Goal: Task Accomplishment & Management: Complete application form

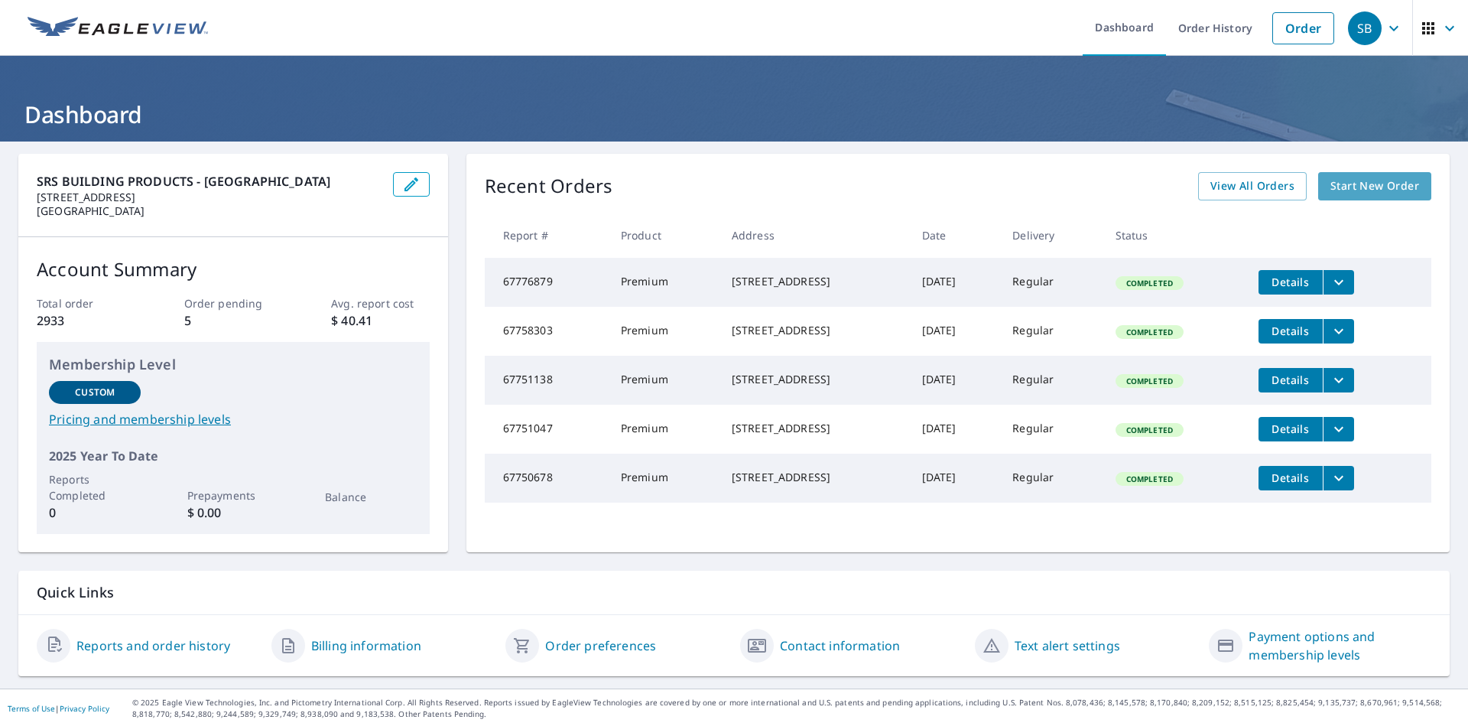
click at [1361, 189] on span "Start New Order" at bounding box center [1375, 186] width 89 height 19
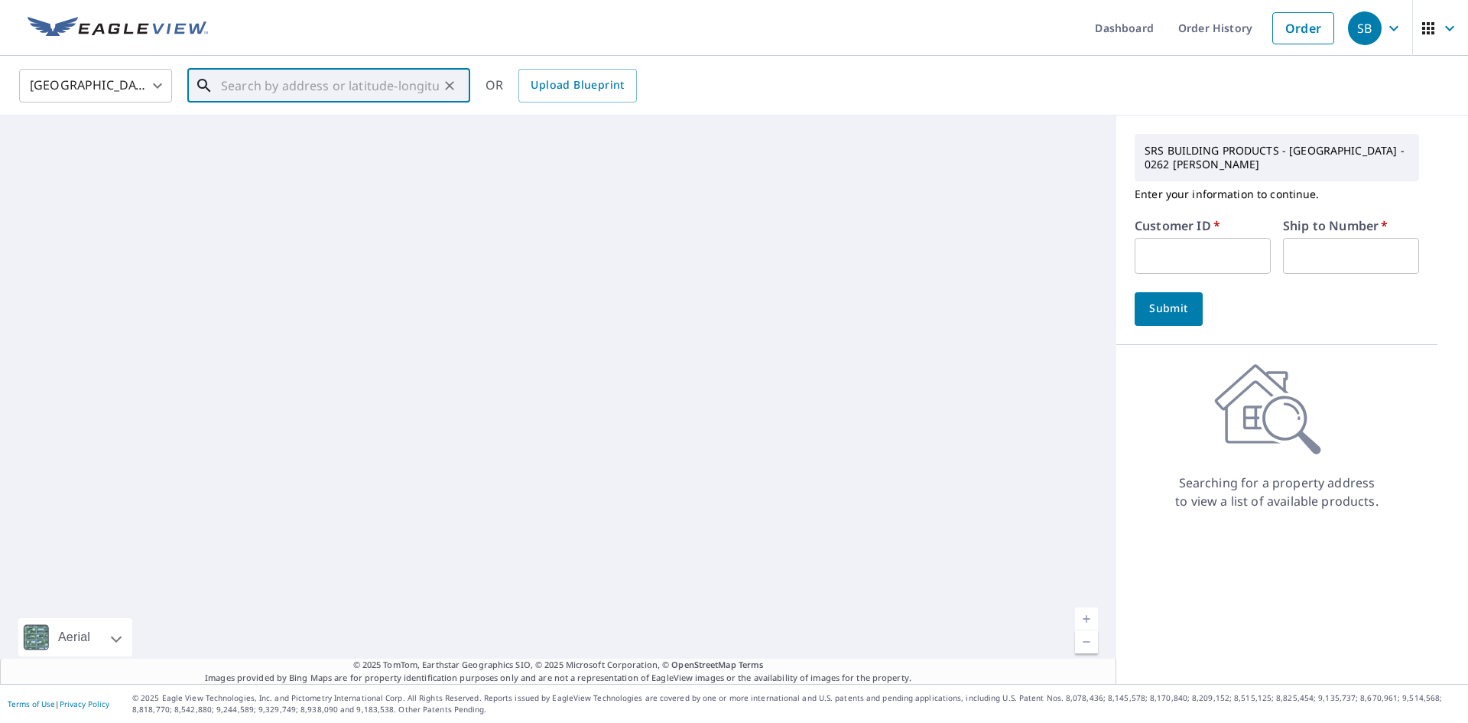
click at [386, 89] on input "text" at bounding box center [330, 85] width 218 height 43
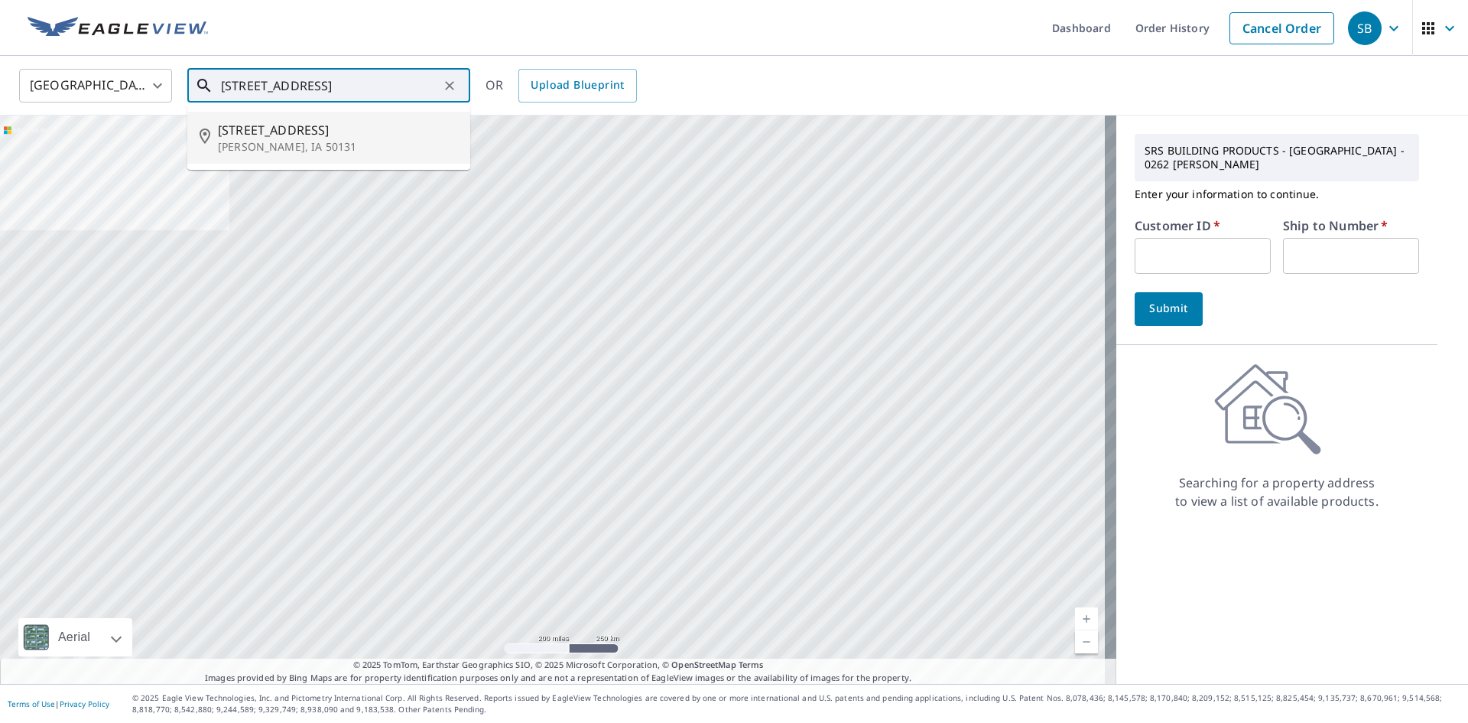
click at [343, 145] on p "[PERSON_NAME], IA 50131" at bounding box center [338, 146] width 240 height 15
type input "[STREET_ADDRESS]"
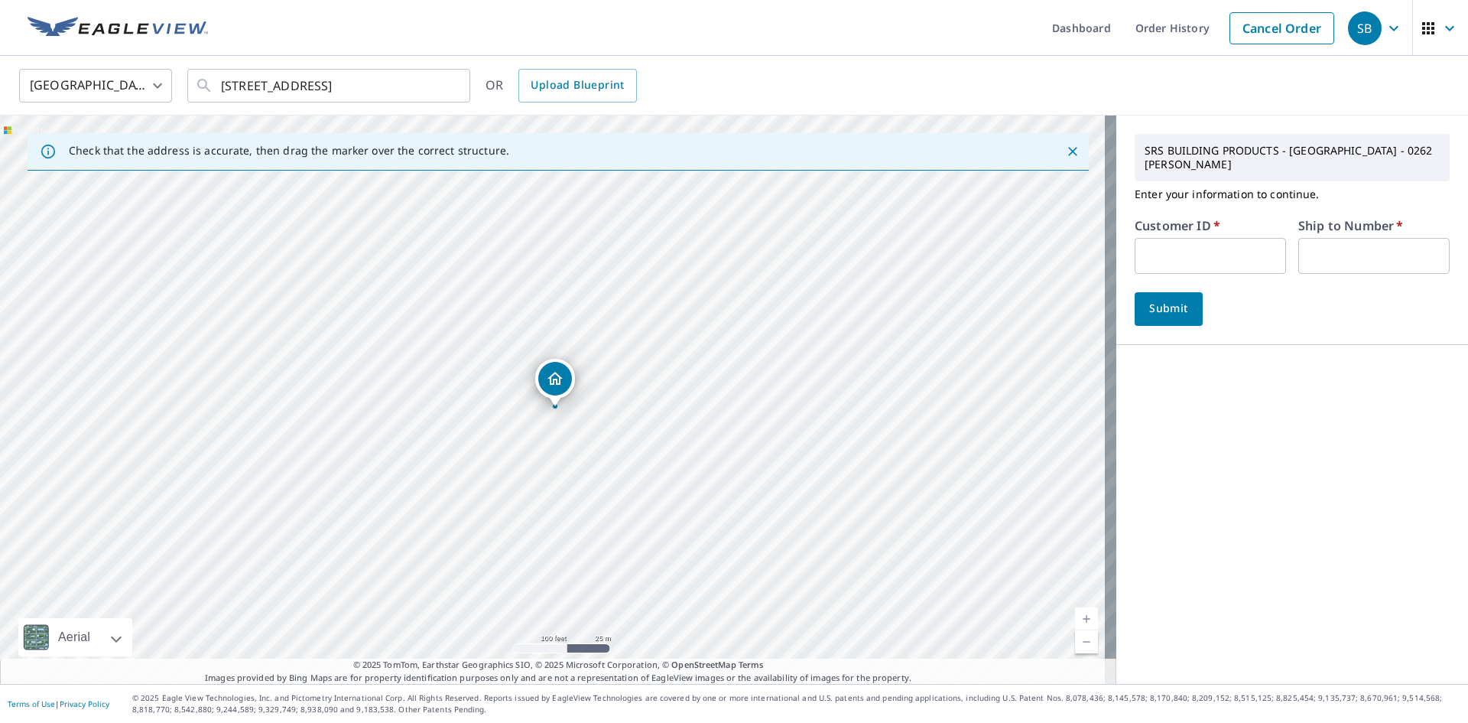
click at [1251, 240] on input "text" at bounding box center [1210, 256] width 151 height 36
type input "DELGAD"
click at [1331, 244] on input "text" at bounding box center [1374, 256] width 151 height 36
type input "1"
click at [1165, 299] on span "Submit" at bounding box center [1169, 308] width 44 height 19
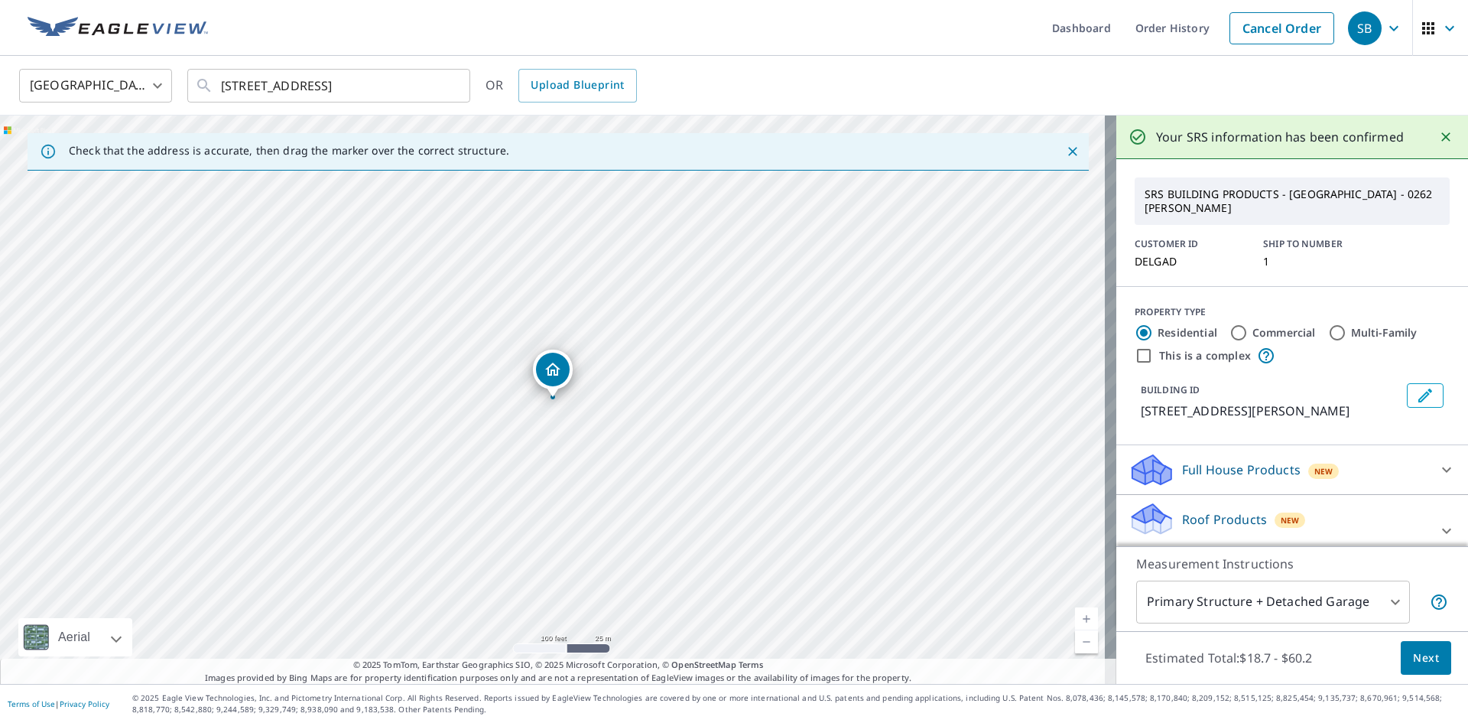
scroll to position [107, 0]
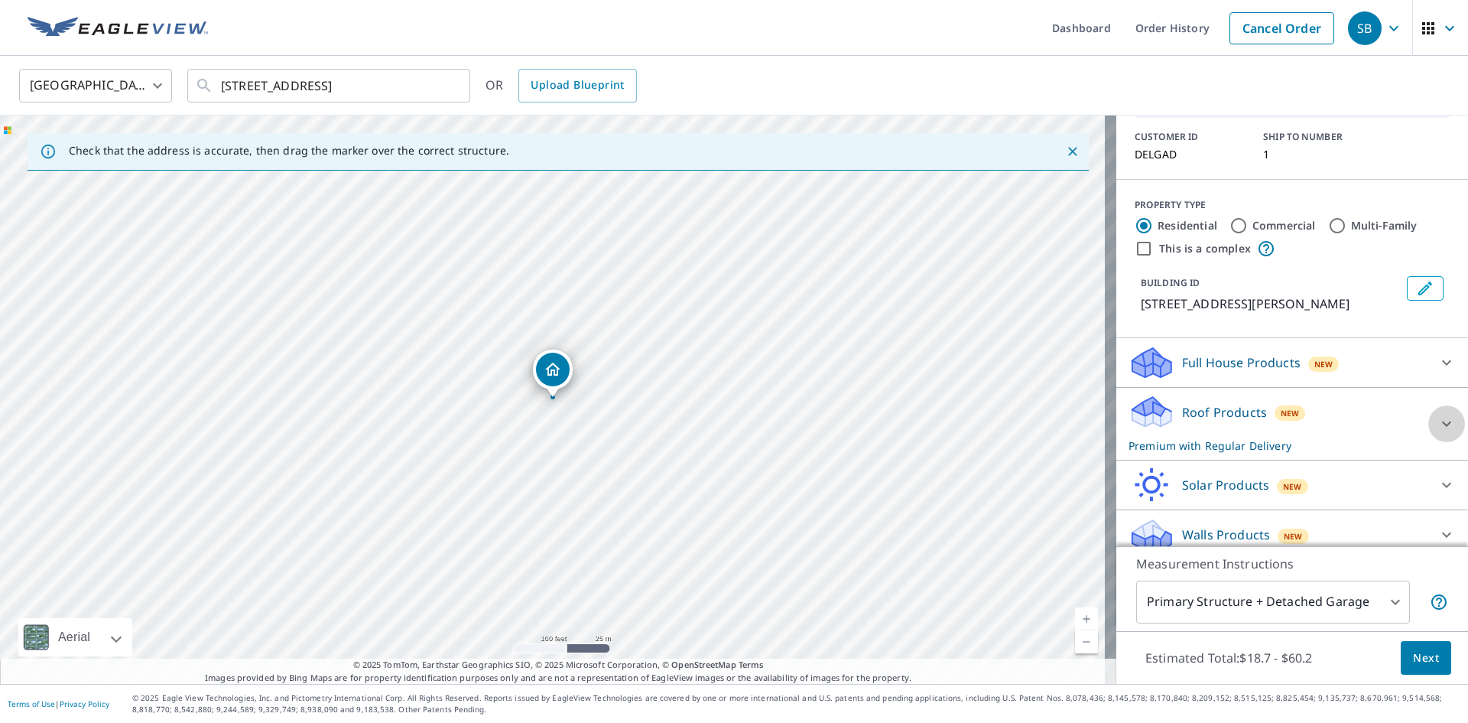
click at [1429, 405] on div at bounding box center [1447, 423] width 37 height 37
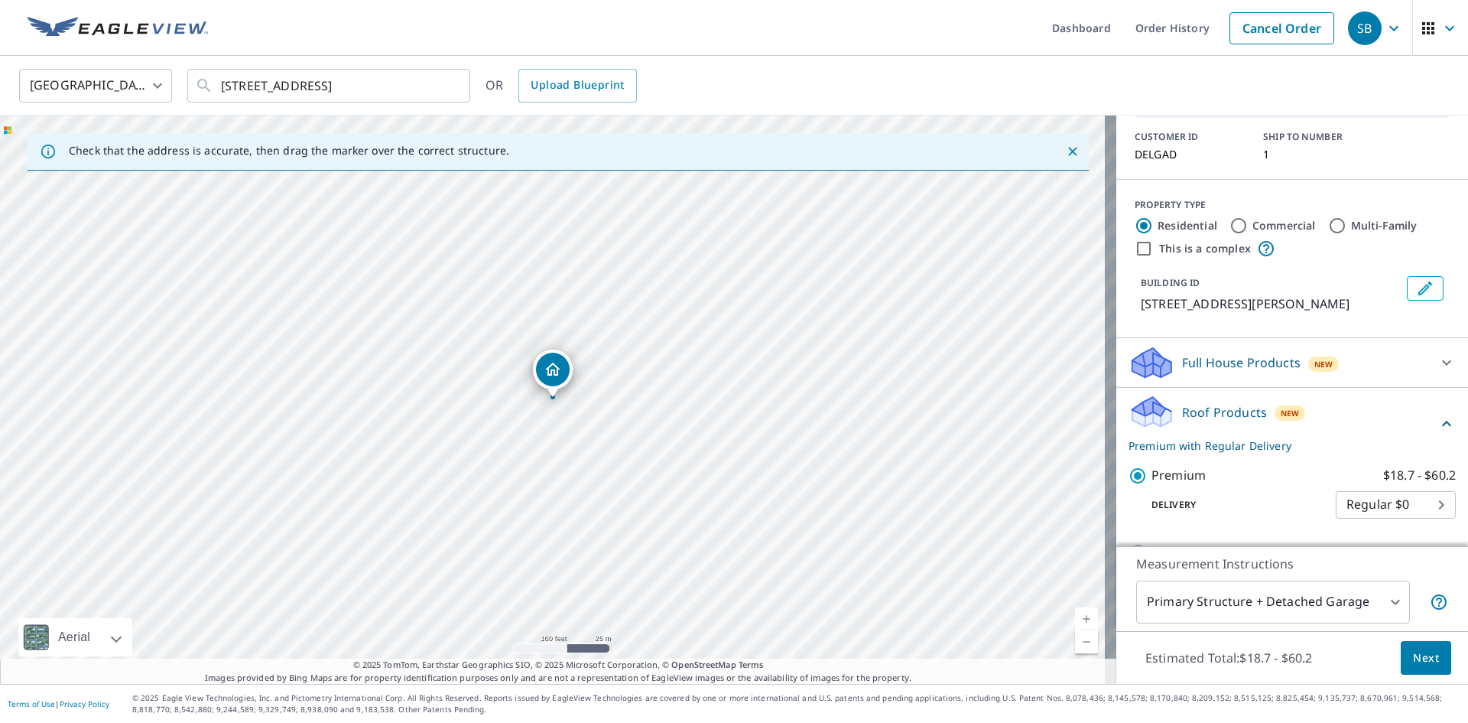
click at [1442, 421] on icon at bounding box center [1446, 423] width 9 height 5
click at [1422, 653] on span "Next" at bounding box center [1426, 658] width 26 height 19
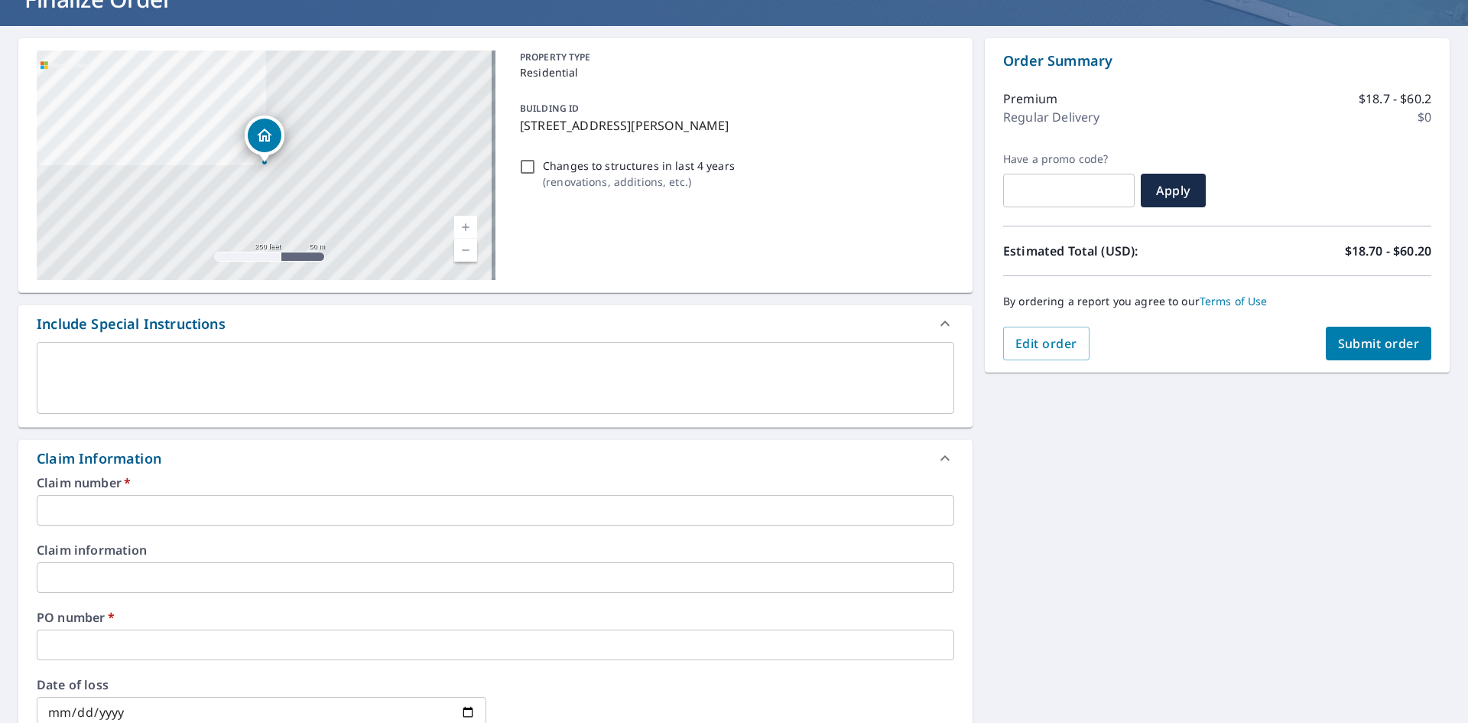
scroll to position [153, 0]
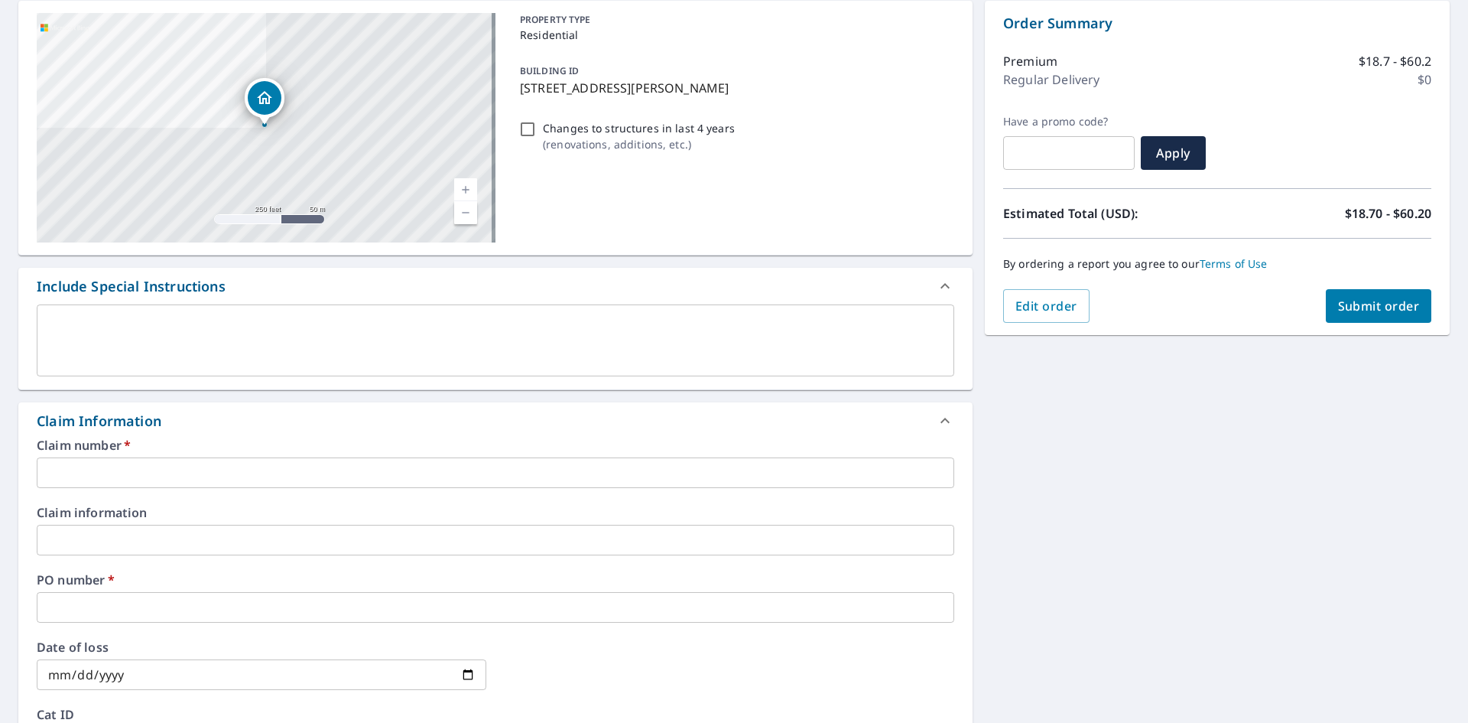
click at [144, 471] on input "text" at bounding box center [496, 472] width 918 height 31
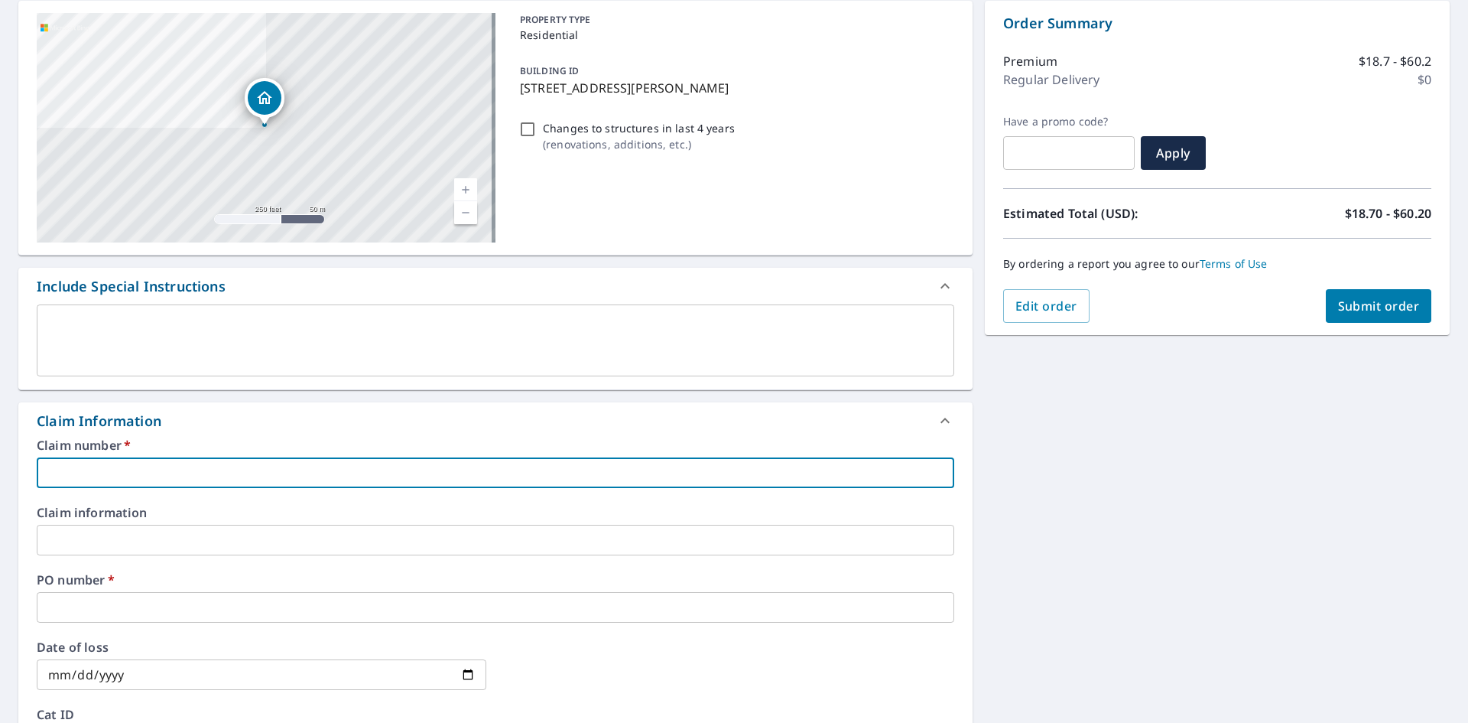
type input "DELGAD"
checkbox input "true"
click at [95, 604] on input "text" at bounding box center [496, 607] width 918 height 31
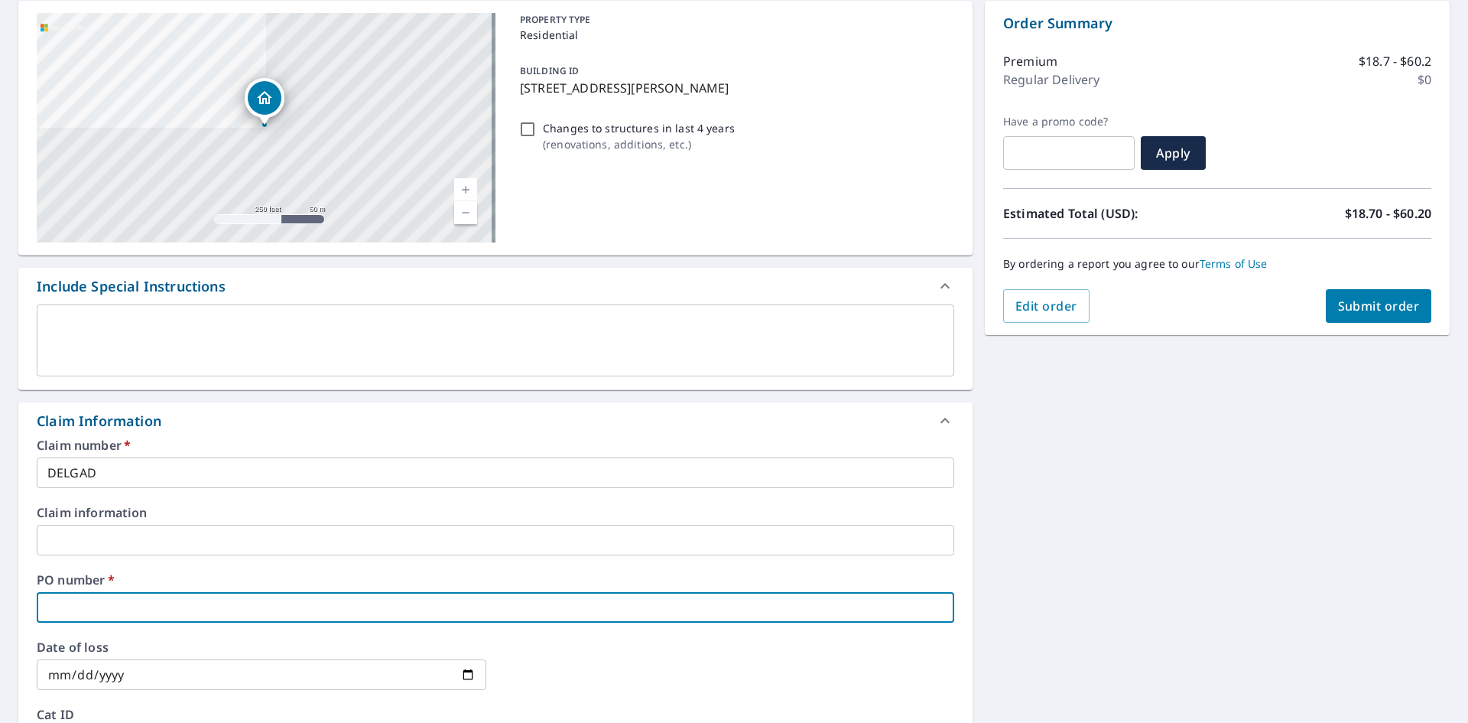
type input "4"
checkbox input "true"
type input "48"
checkbox input "true"
type input "480"
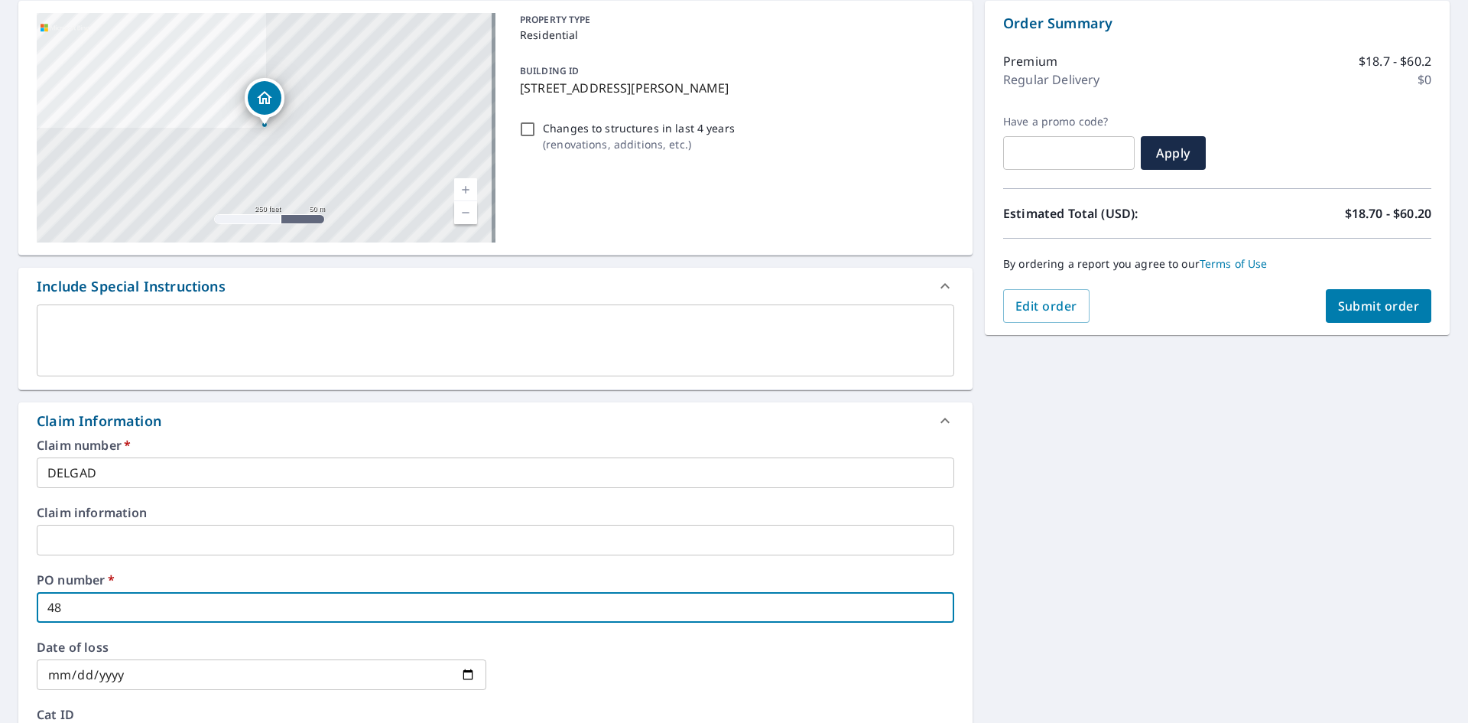
checkbox input "true"
type input "4805"
checkbox input "true"
type input "4805"
checkbox input "true"
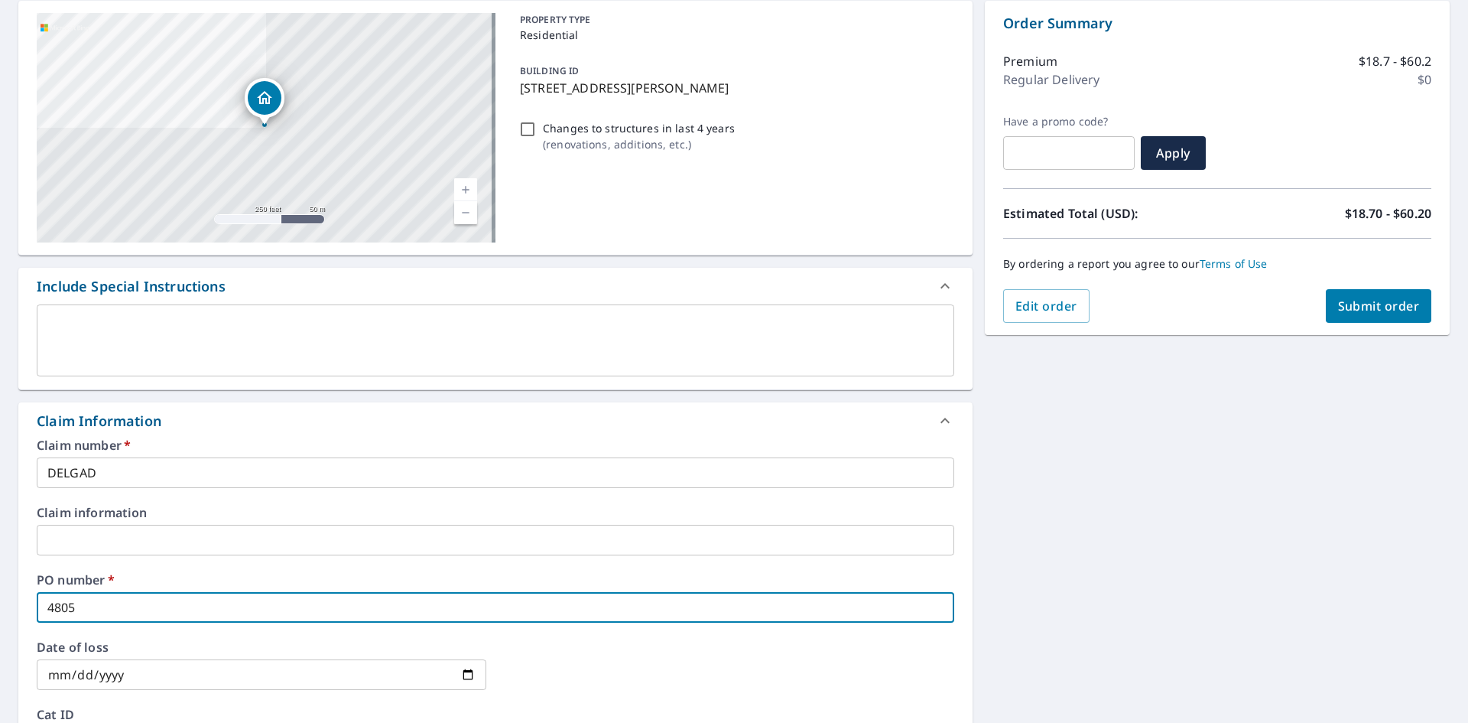
type input "4805 N"
checkbox input "true"
type input "4805 NW"
checkbox input "true"
type input "4805 NW"
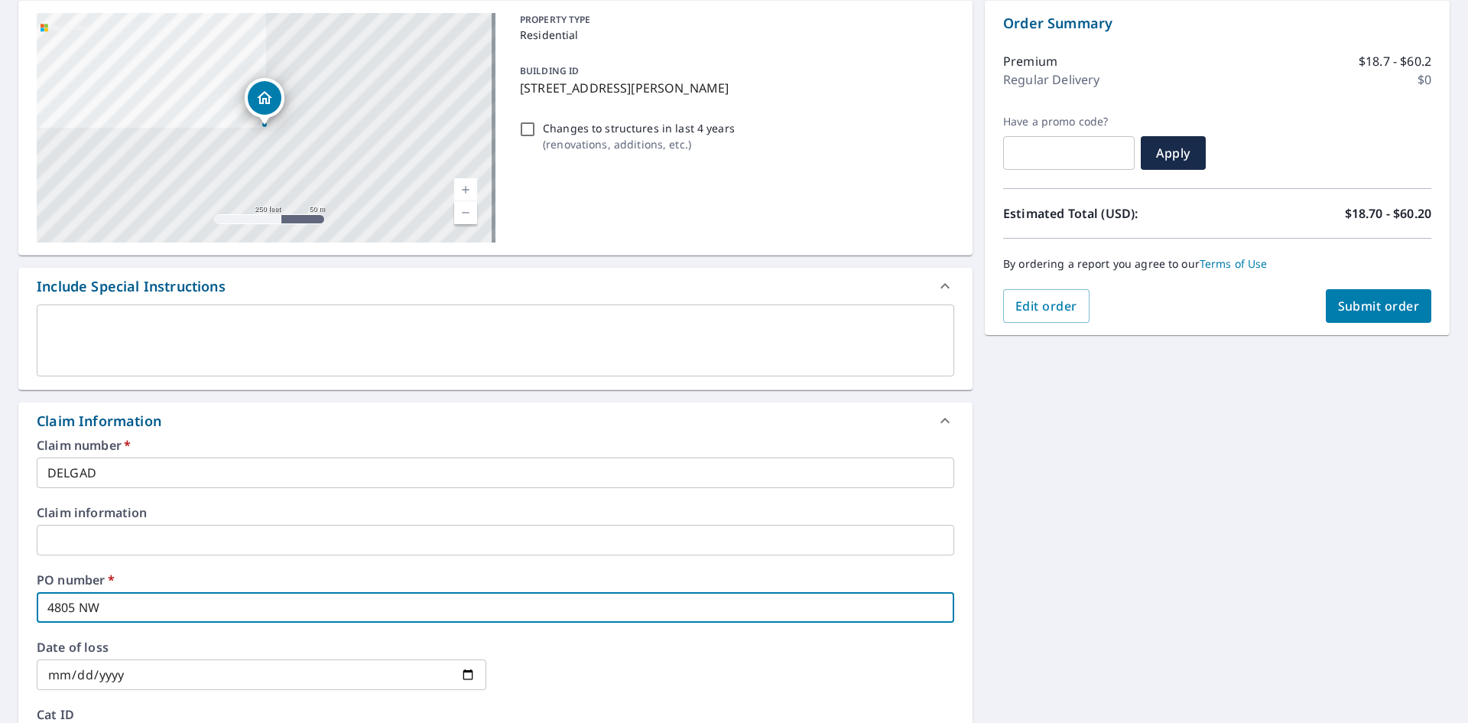
checkbox input "true"
type input "4805 NW 5"
checkbox input "true"
type input "4805 NW 55"
checkbox input "true"
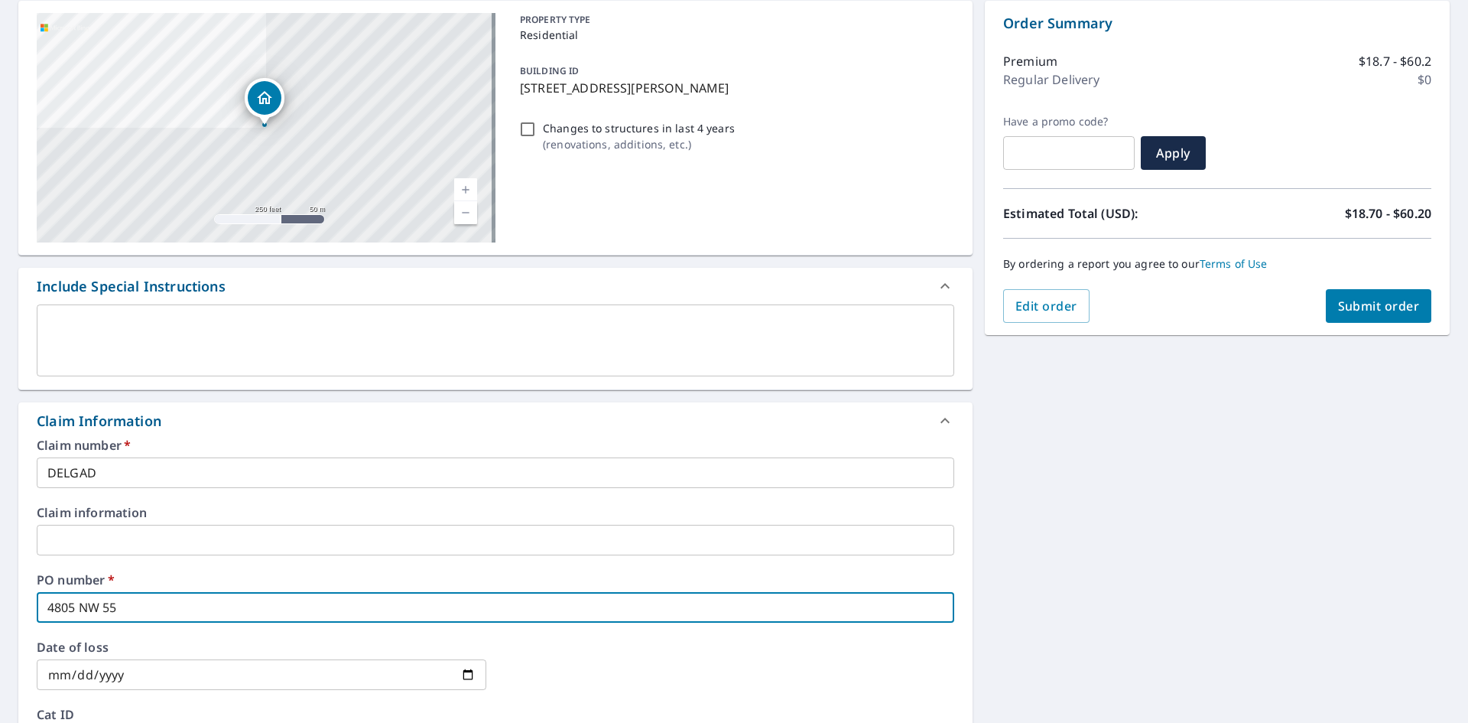
type input "[STREET_ADDRESS]"
checkbox input "true"
type input "[STREET_ADDRESS]"
checkbox input "true"
type input "[STREET_ADDRESS]"
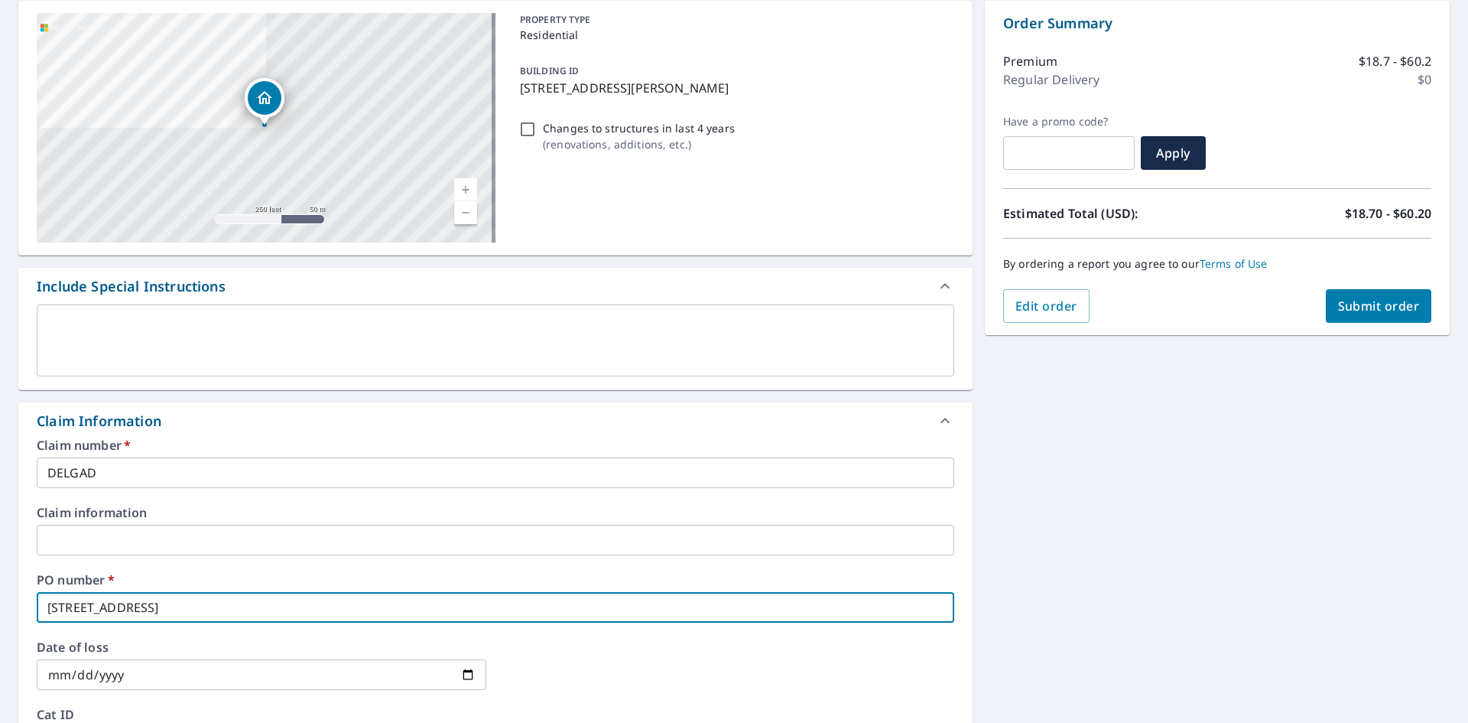
checkbox input "true"
type input "[STREET_ADDRESS]"
checkbox input "true"
type input "[STREET_ADDRESS]"
checkbox input "true"
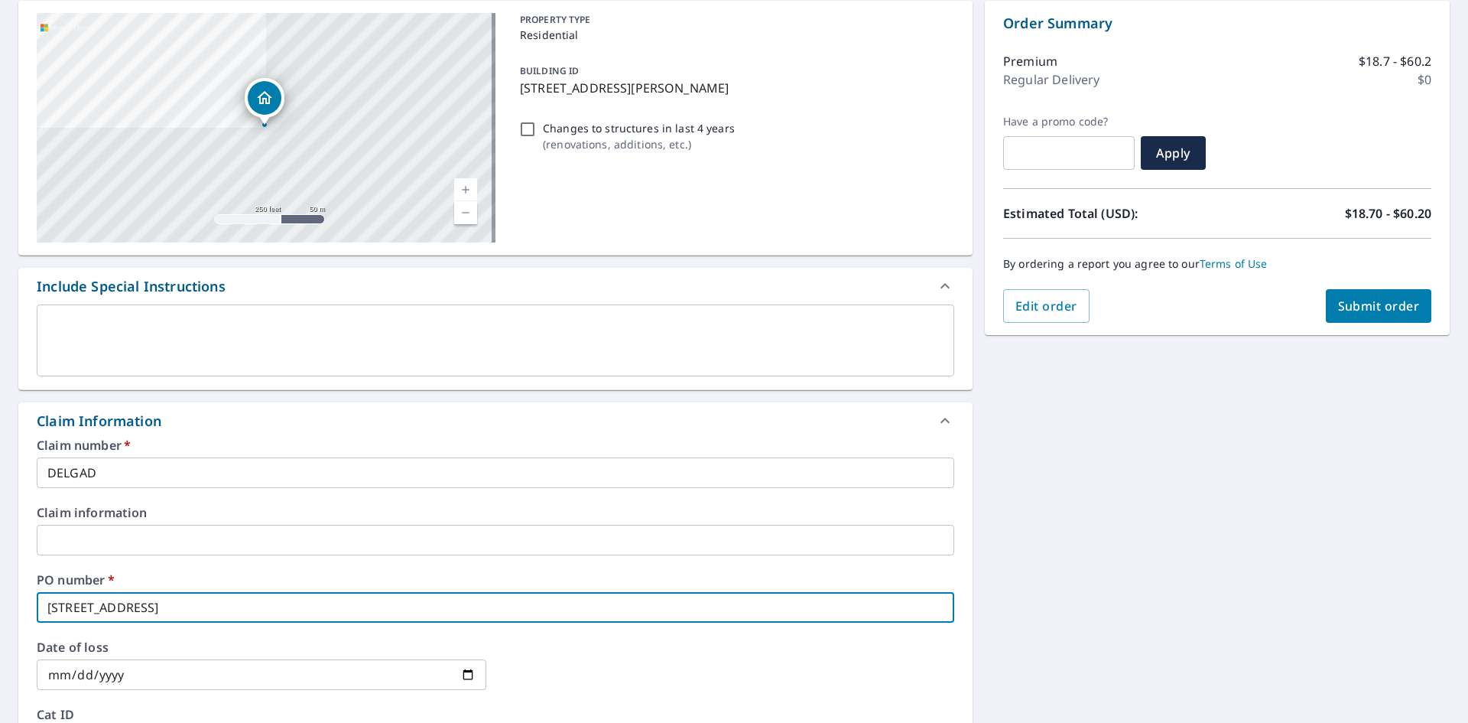
type input "[STREET_ADDRESS]"
checkbox input "true"
type input "[STREET_ADDRESS]"
click at [941, 418] on icon at bounding box center [945, 420] width 9 height 5
checkbox input "true"
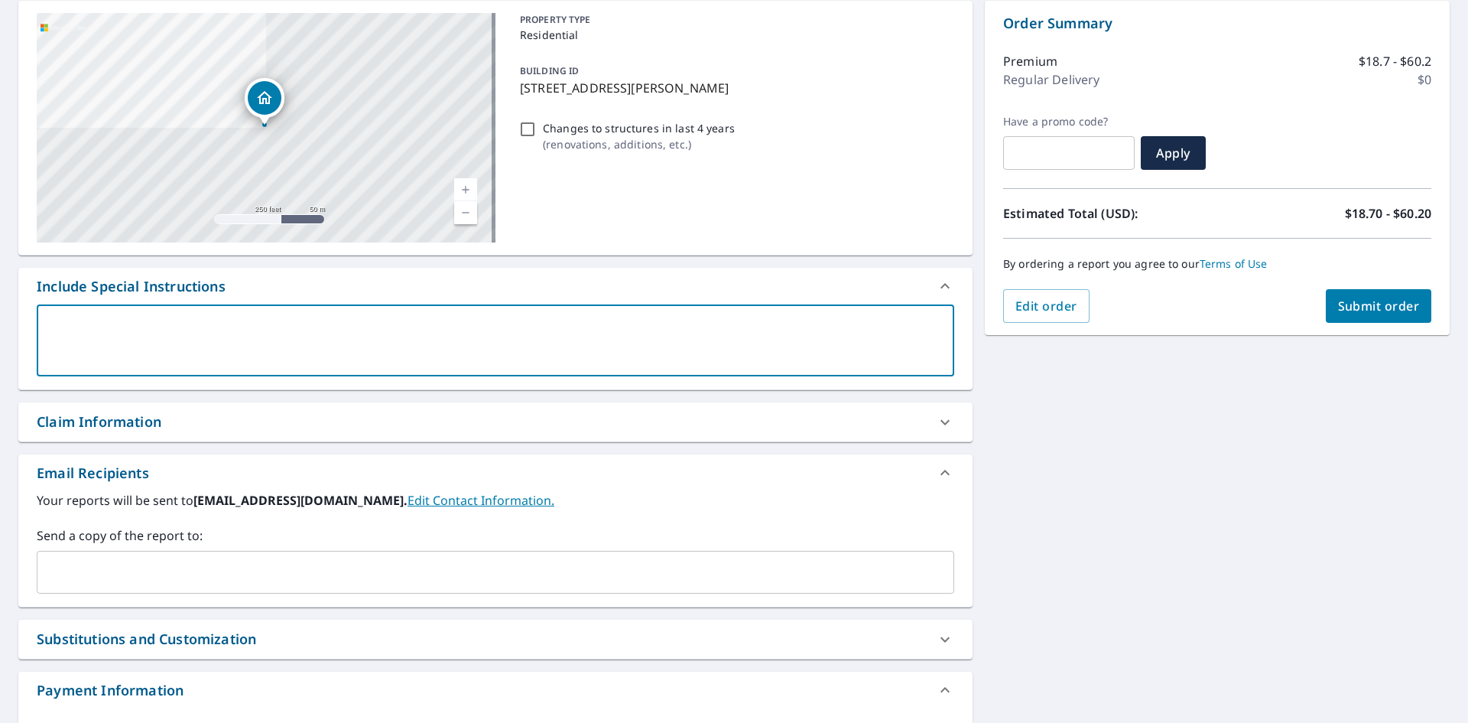
click at [218, 324] on textarea at bounding box center [495, 341] width 896 height 44
paste textarea "[EMAIL_ADDRESS][DOMAIN_NAME]; [EMAIL_ADDRESS][DOMAIN_NAME]; [EMAIL_ADDRESS][DOM…"
type textarea "[EMAIL_ADDRESS][DOMAIN_NAME]; [EMAIL_ADDRESS][DOMAIN_NAME]; [EMAIL_ADDRESS][DOM…"
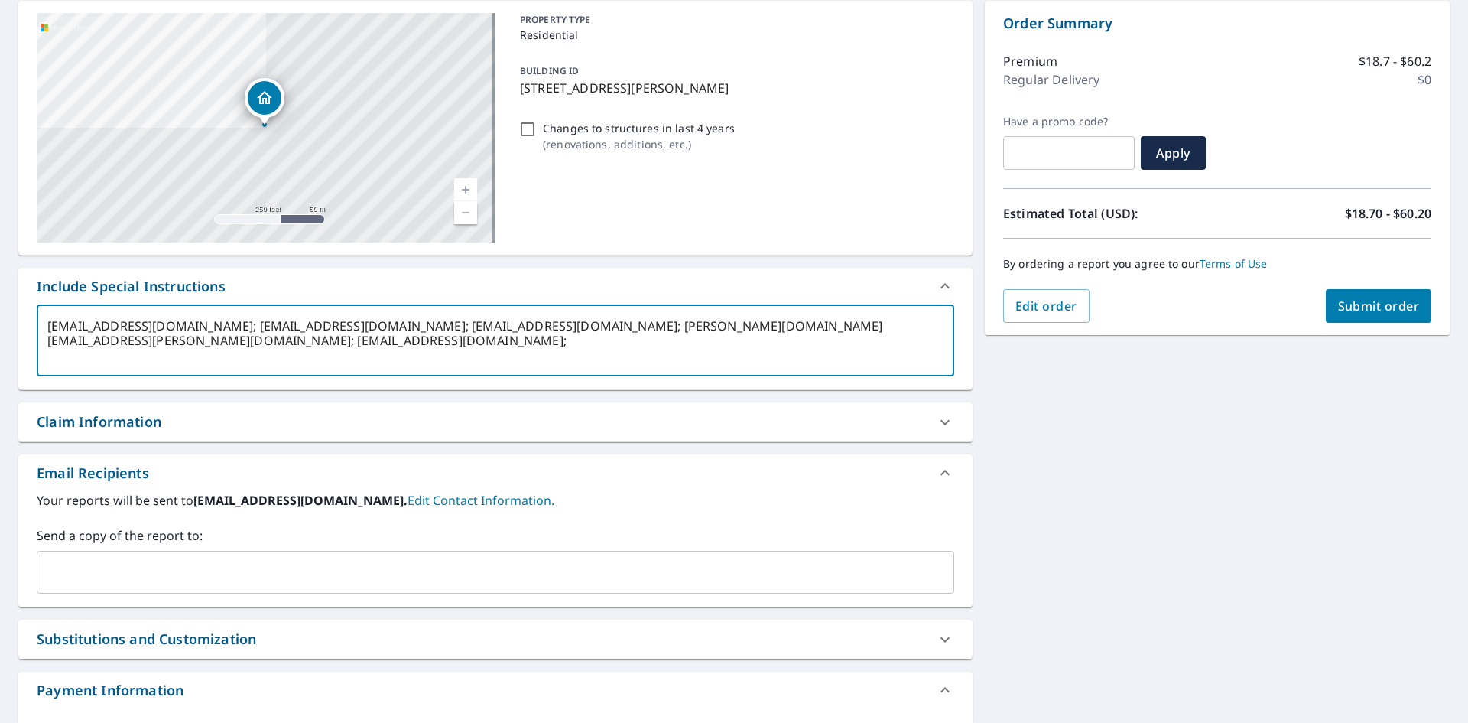
type textarea "x"
checkbox input "true"
drag, startPoint x: 253, startPoint y: 326, endPoint x: 44, endPoint y: 320, distance: 209.6
click at [44, 320] on div "[EMAIL_ADDRESS][DOMAIN_NAME]; [EMAIL_ADDRESS][DOMAIN_NAME]; [EMAIL_ADDRESS][DOM…" at bounding box center [496, 340] width 918 height 72
type textarea "; [EMAIL_ADDRESS][DOMAIN_NAME]; [EMAIL_ADDRESS][DOMAIN_NAME]; [PERSON_NAME][DOM…"
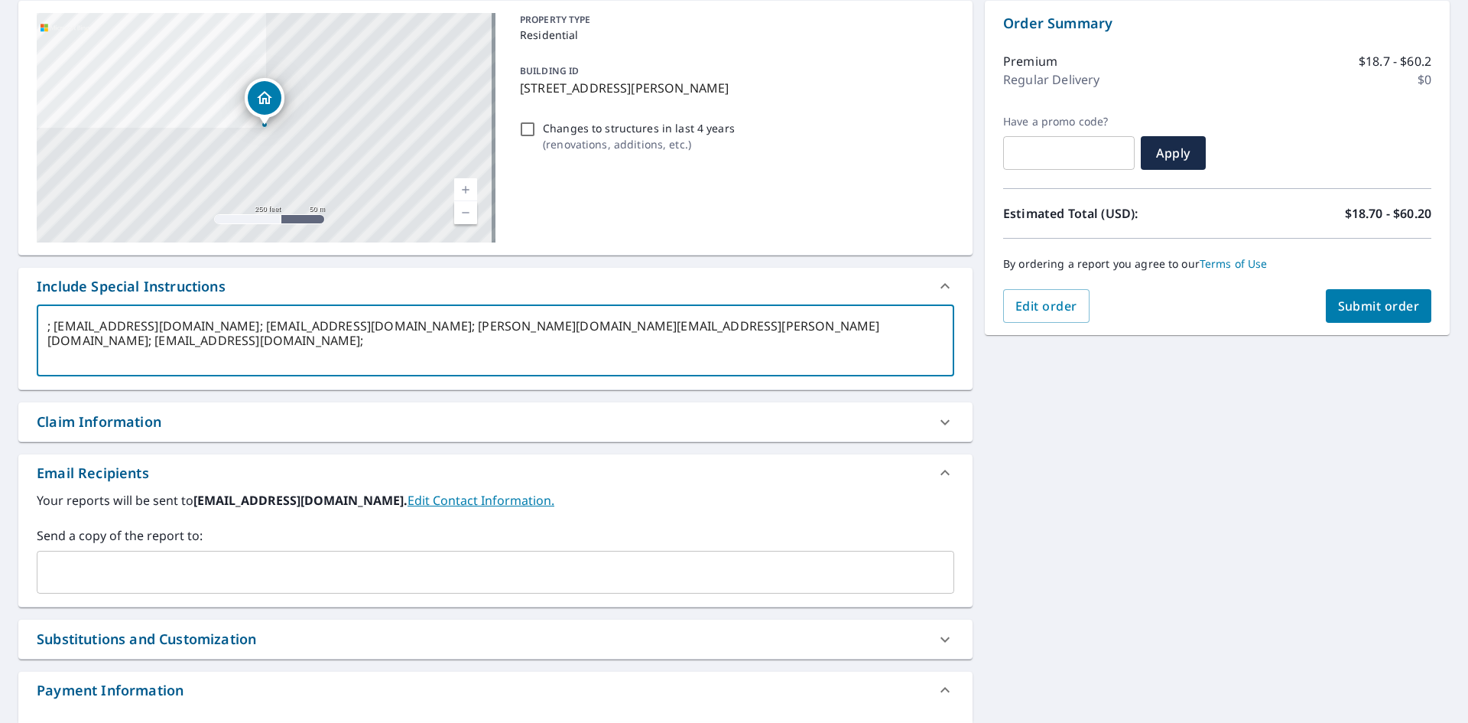
type textarea "x"
type input "[EMAIL_ADDRESS][DOMAIN_NAME]"
checkbox input "true"
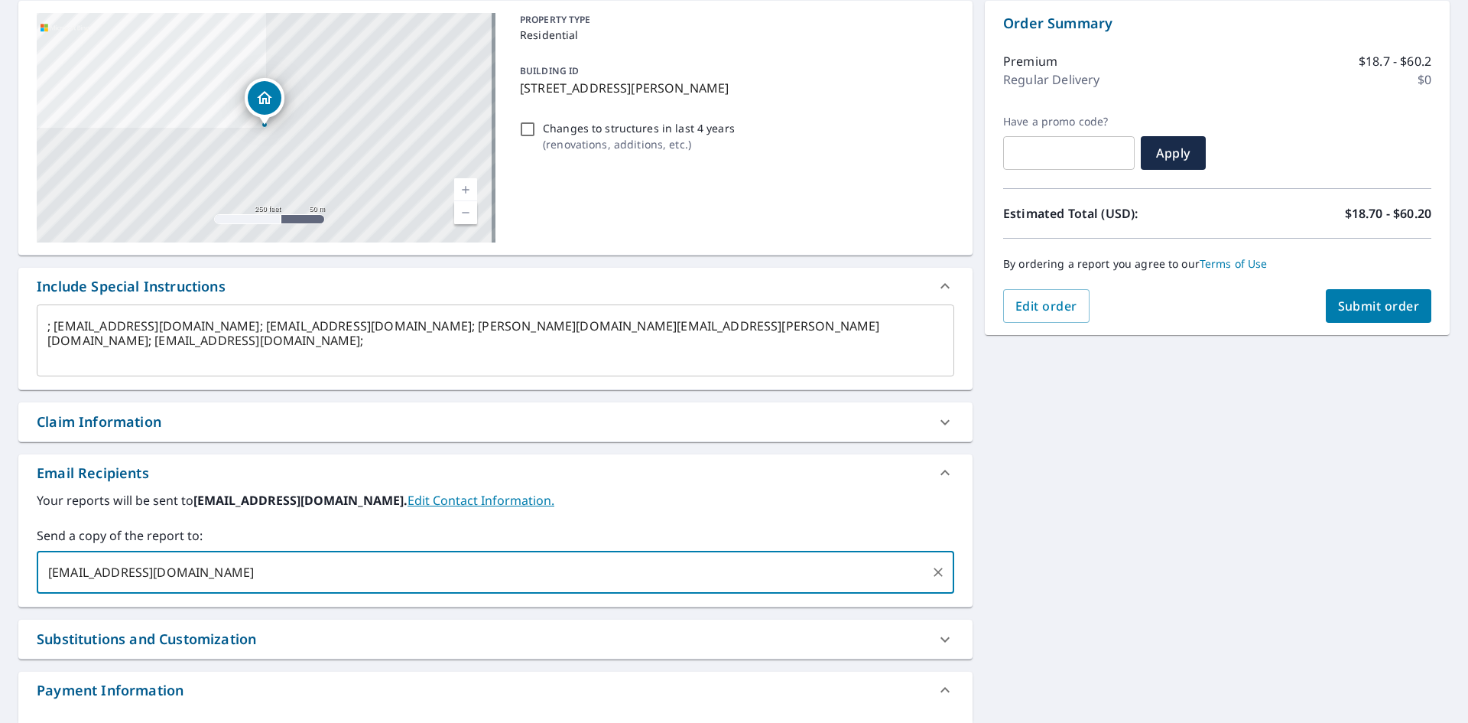
type textarea "x"
checkbox input "true"
type textarea "x"
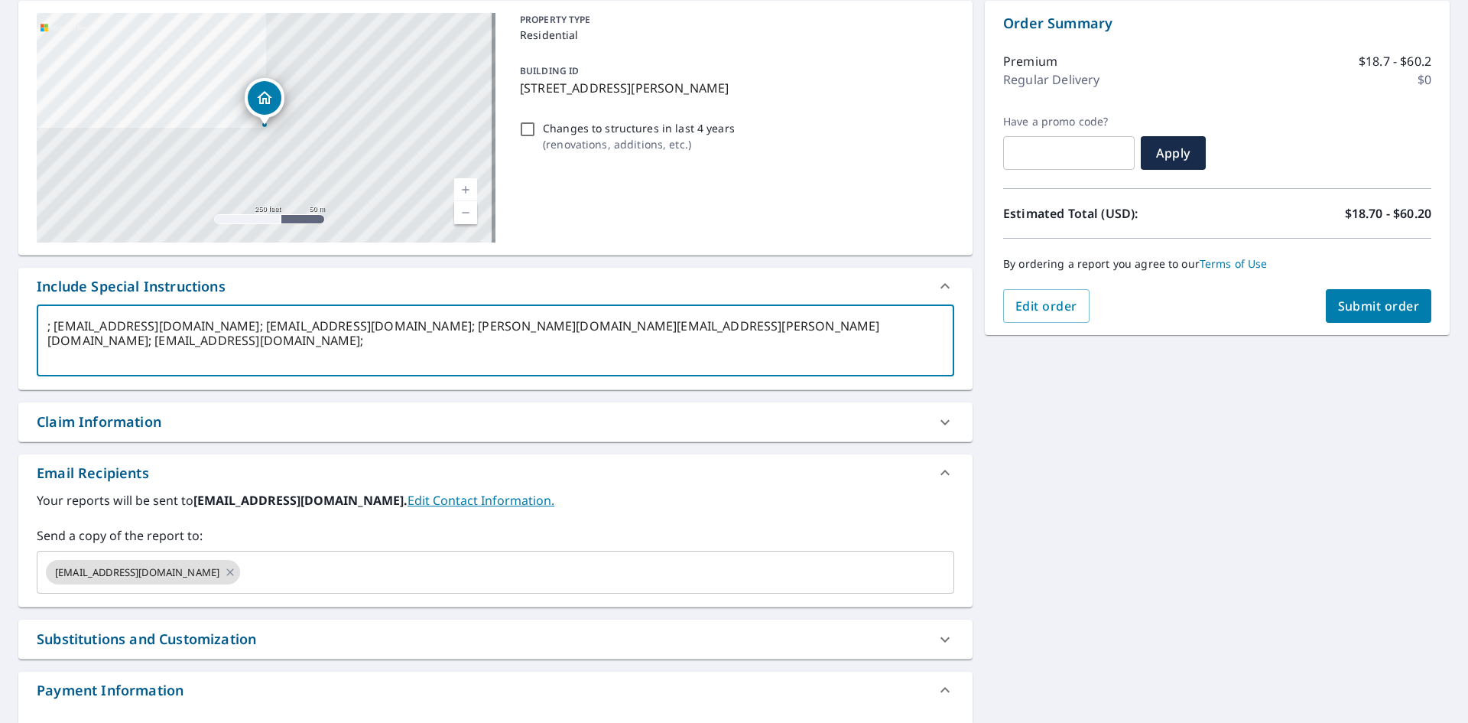
drag, startPoint x: 234, startPoint y: 333, endPoint x: 56, endPoint y: 339, distance: 178.3
click at [56, 339] on textarea "; [EMAIL_ADDRESS][DOMAIN_NAME]; [EMAIL_ADDRESS][DOMAIN_NAME]; [PERSON_NAME][DOM…" at bounding box center [495, 341] width 896 height 44
type textarea "; ; [EMAIL_ADDRESS][DOMAIN_NAME]; [PERSON_NAME][DOMAIN_NAME][EMAIL_ADDRESS][PER…"
type textarea "x"
type input "[EMAIL_ADDRESS][DOMAIN_NAME]"
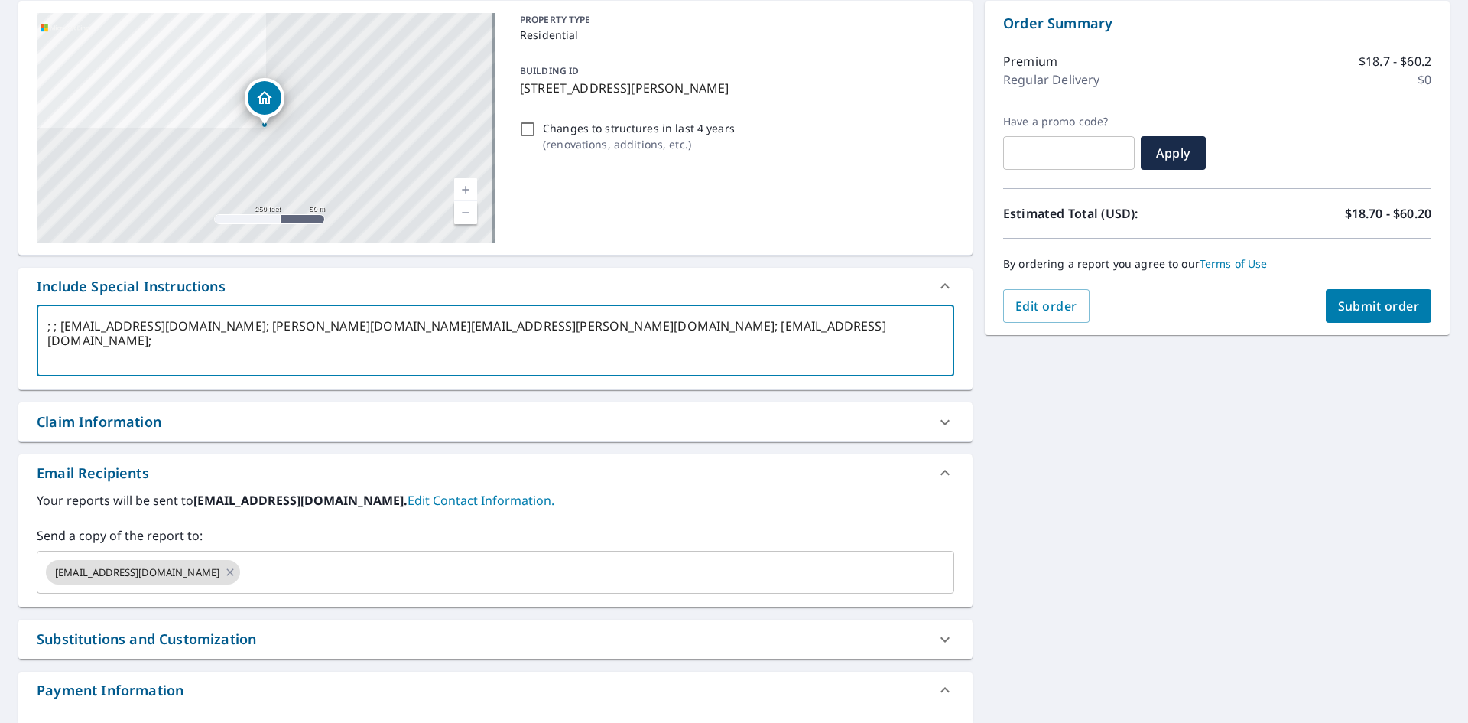
checkbox input "true"
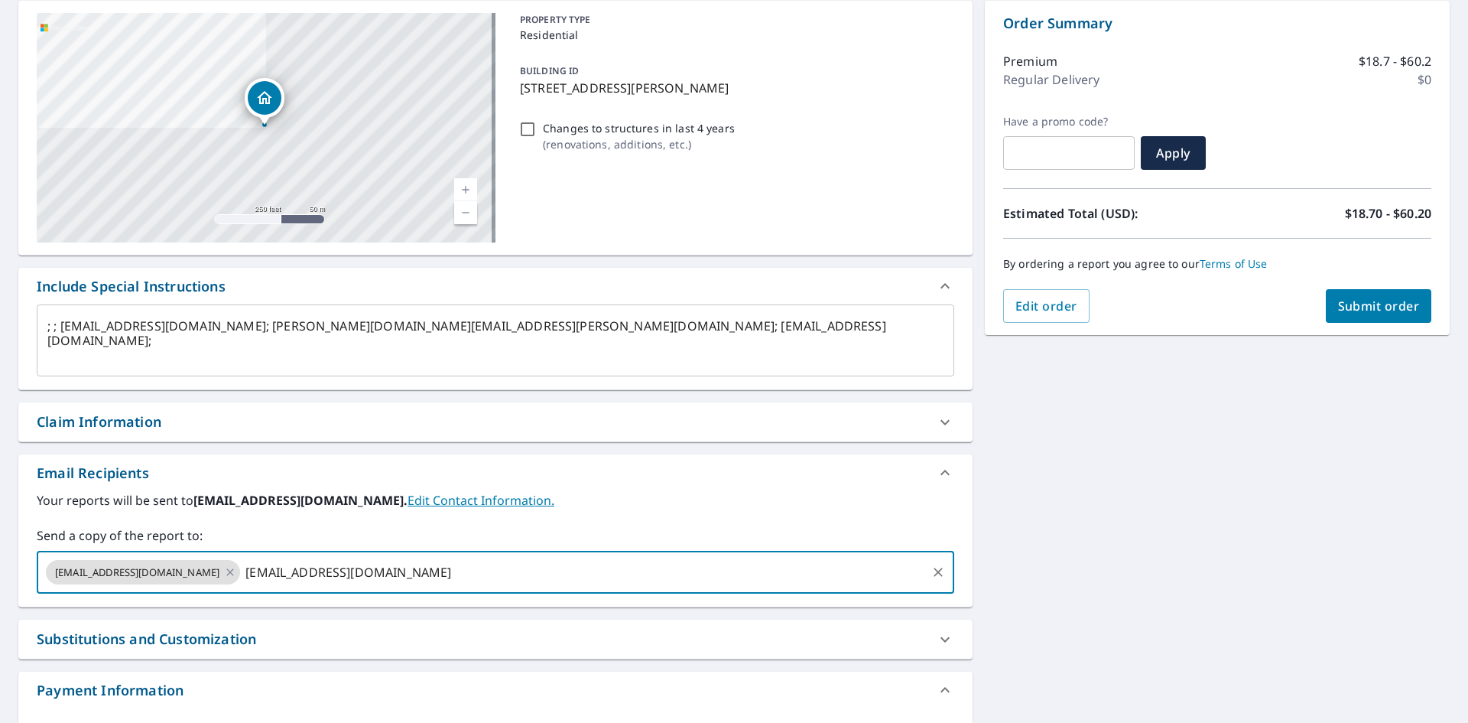
type textarea "x"
checkbox input "true"
type textarea "x"
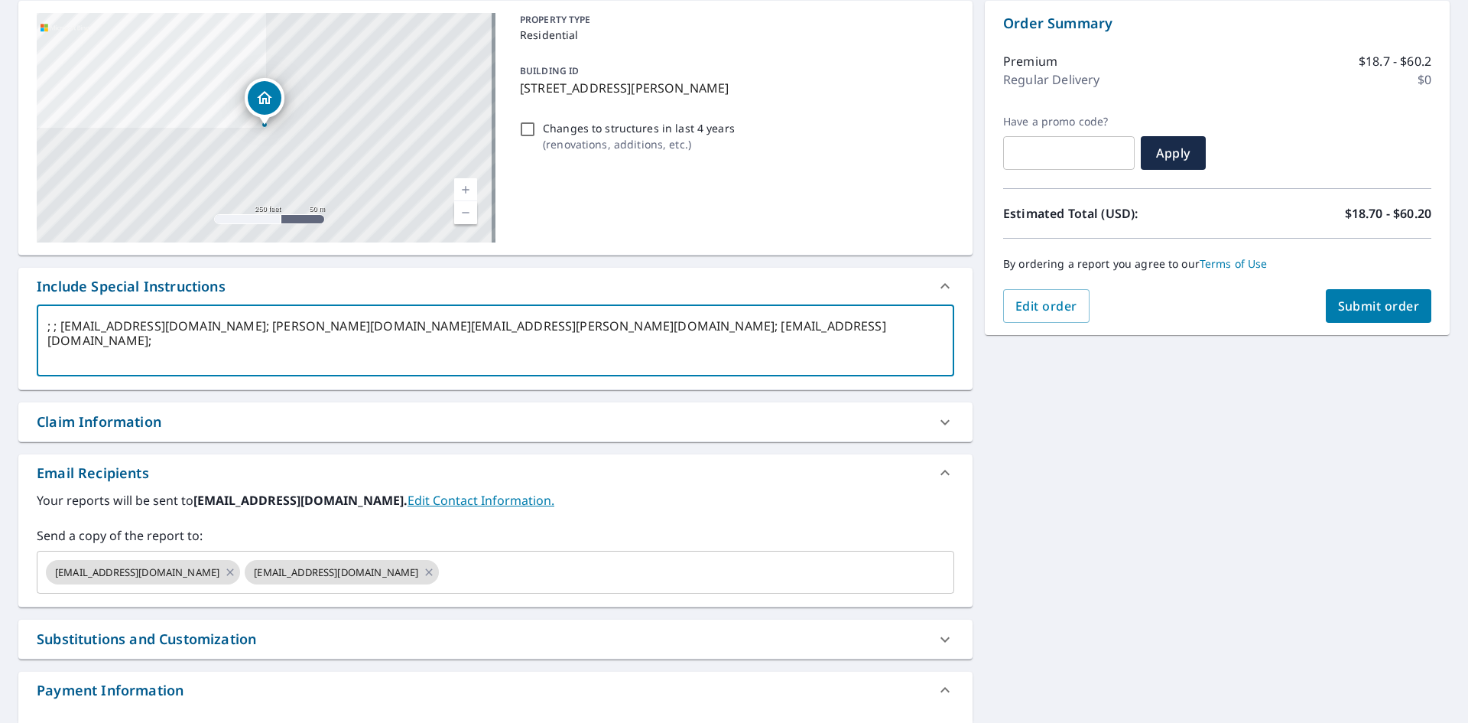
drag, startPoint x: 255, startPoint y: 330, endPoint x: 64, endPoint y: 348, distance: 191.3
click at [64, 348] on textarea "; ; [EMAIL_ADDRESS][DOMAIN_NAME]; [PERSON_NAME][DOMAIN_NAME][EMAIL_ADDRESS][PER…" at bounding box center [495, 341] width 896 height 44
type textarea "; ; ; [PERSON_NAME][EMAIL_ADDRESS][PERSON_NAME][DOMAIN_NAME]; [EMAIL_ADDRESS][D…"
type textarea "x"
type input "[EMAIL_ADDRESS][DOMAIN_NAME]"
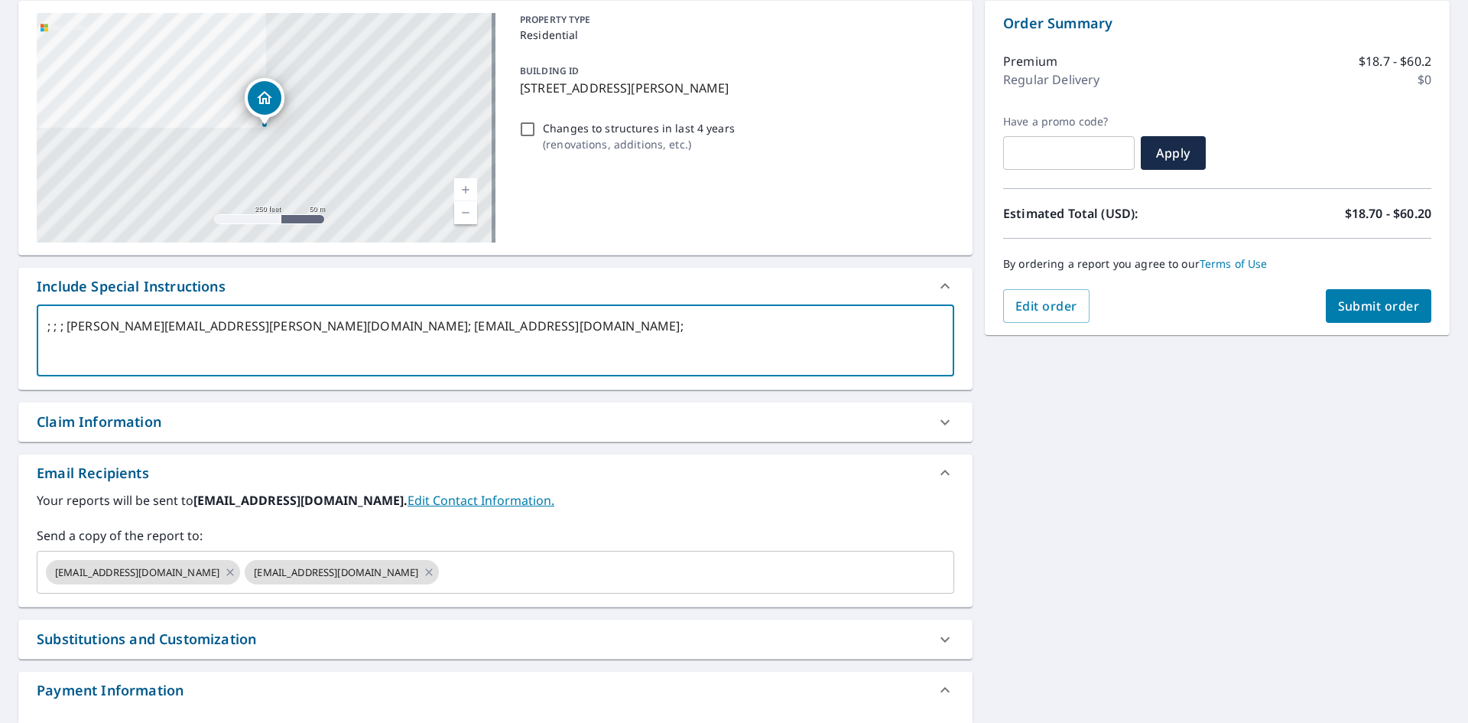
checkbox input "true"
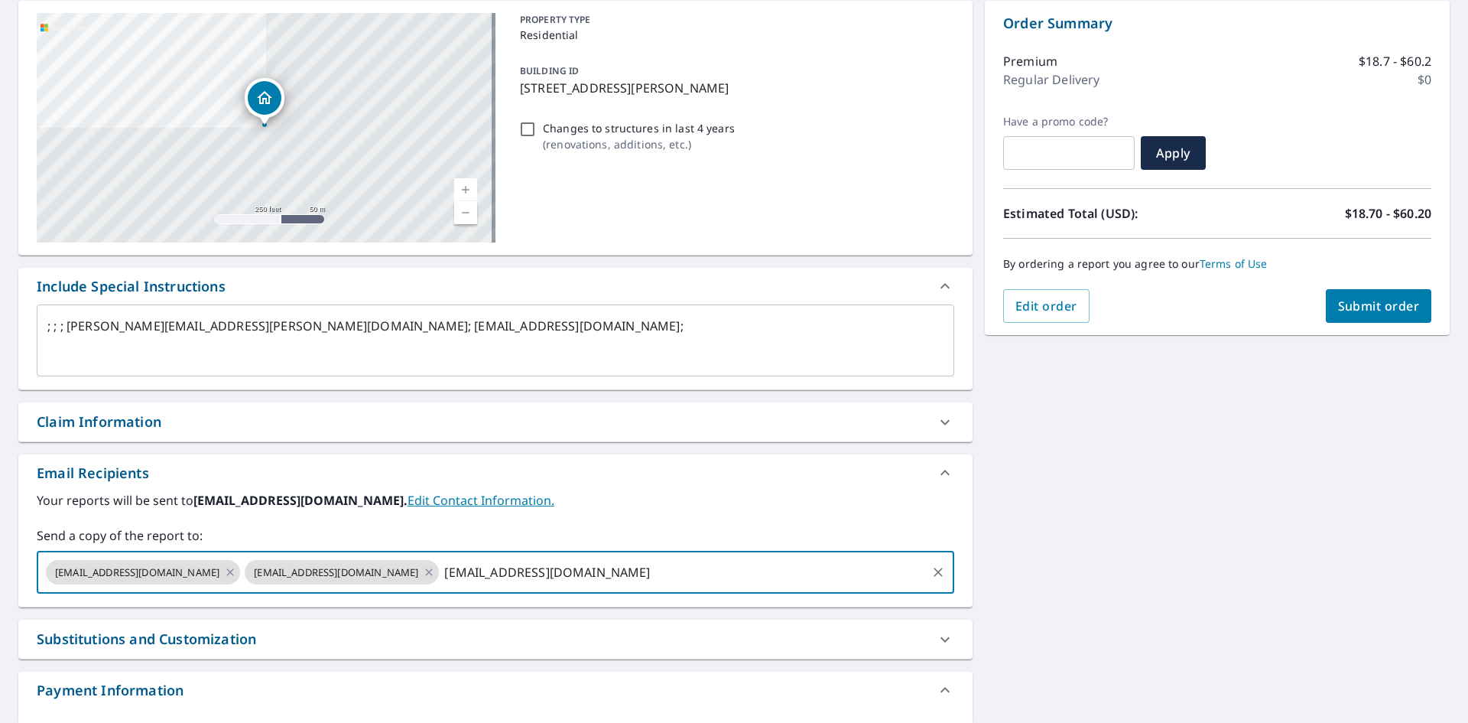
type textarea "x"
checkbox input "true"
type textarea "x"
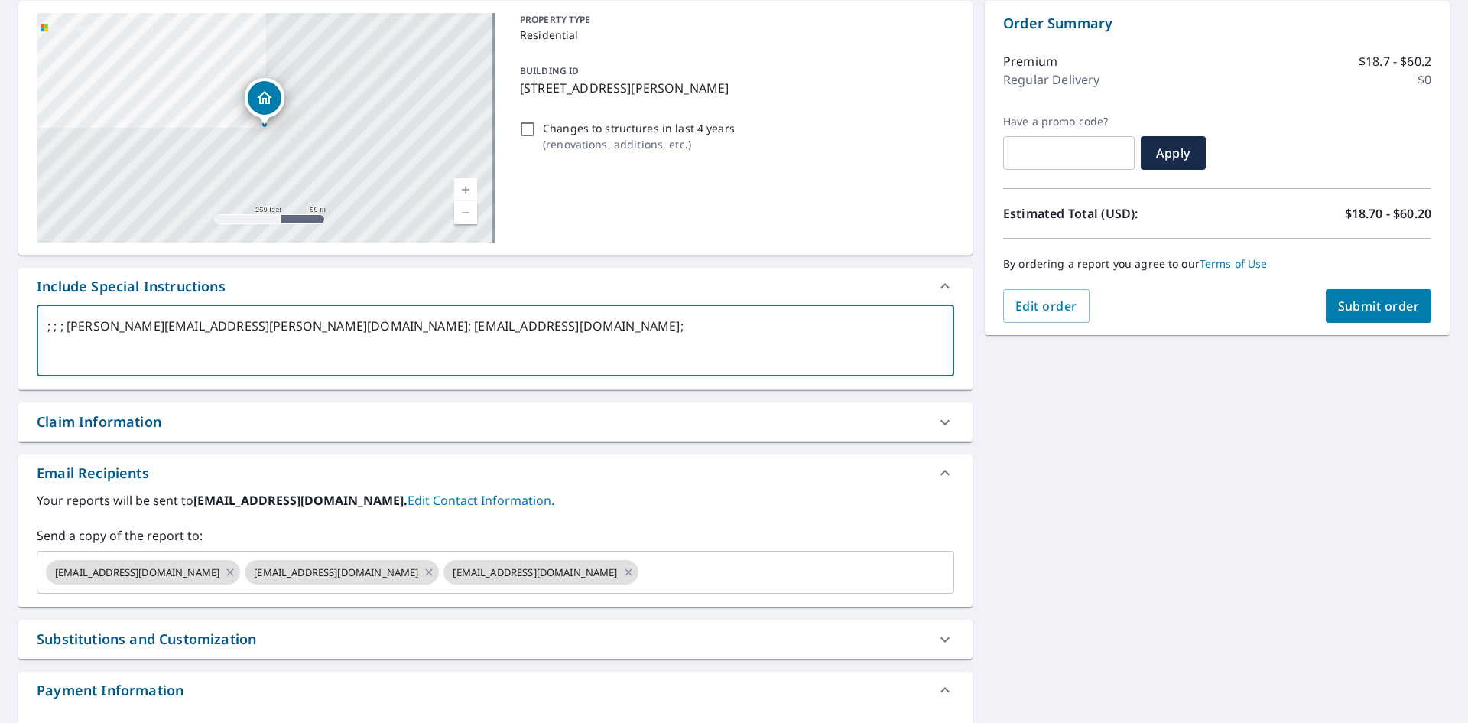
drag, startPoint x: 295, startPoint y: 327, endPoint x: 67, endPoint y: 341, distance: 229.1
click at [67, 341] on textarea "; ; ; [PERSON_NAME][EMAIL_ADDRESS][PERSON_NAME][DOMAIN_NAME]; [EMAIL_ADDRESS][D…" at bounding box center [495, 341] width 896 height 44
type textarea "; ; ; ; [EMAIL_ADDRESS][DOMAIN_NAME];"
type textarea "x"
type input "[PERSON_NAME][EMAIL_ADDRESS][PERSON_NAME][DOMAIN_NAME]"
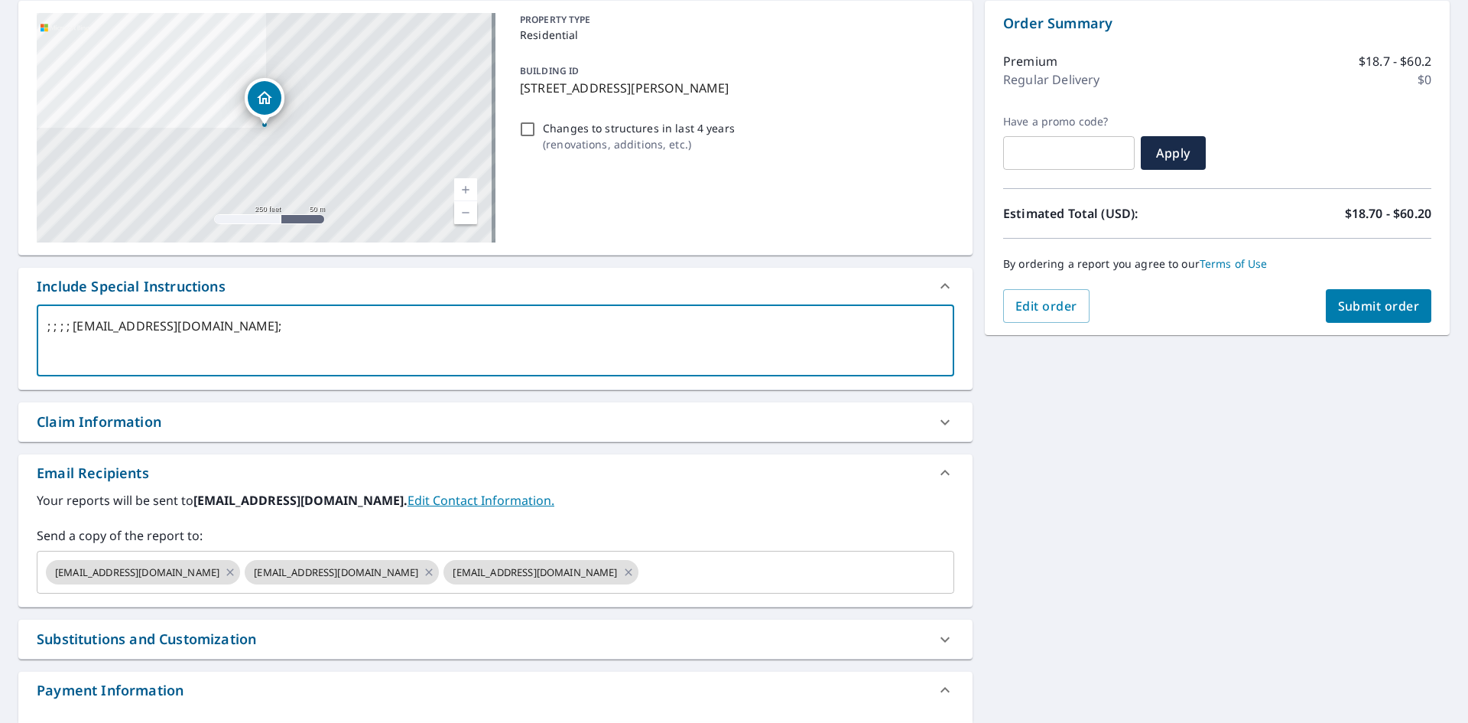
checkbox input "true"
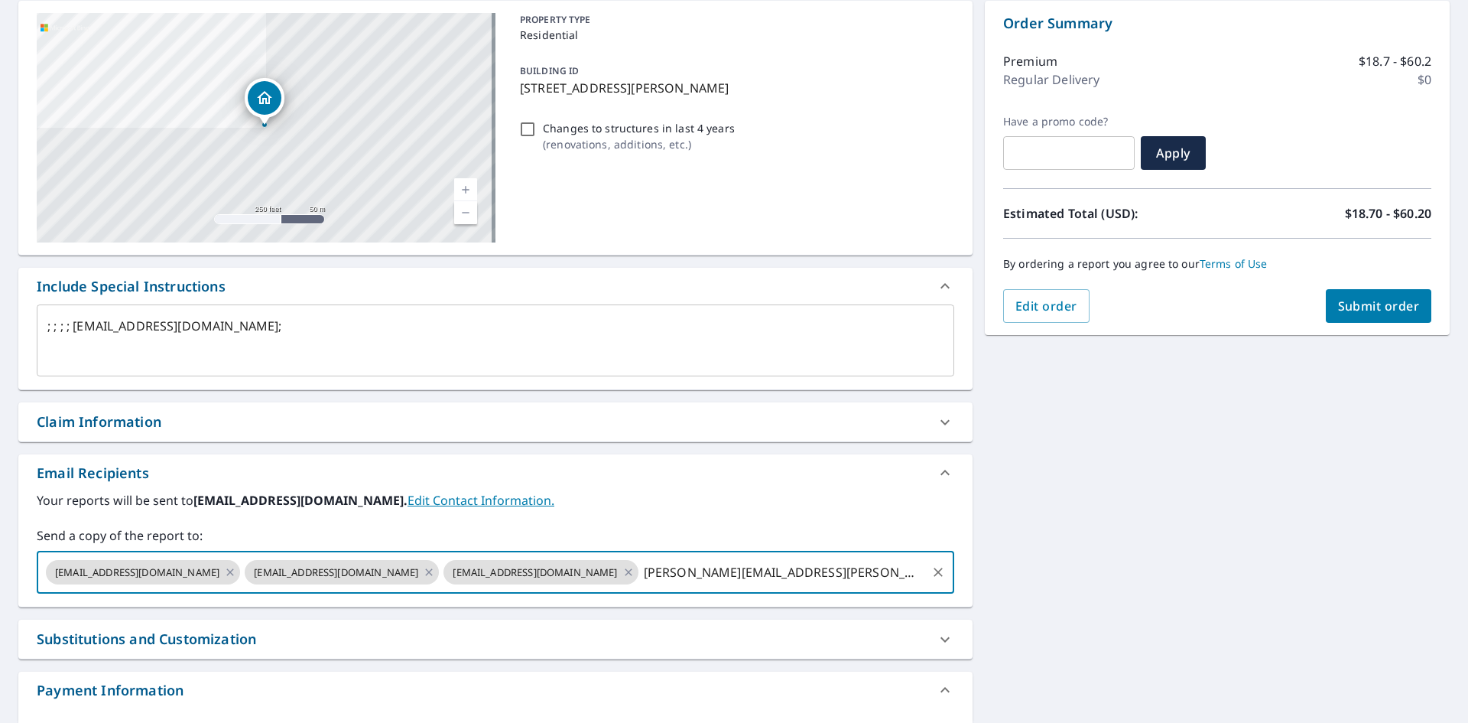
type textarea "x"
checkbox input "true"
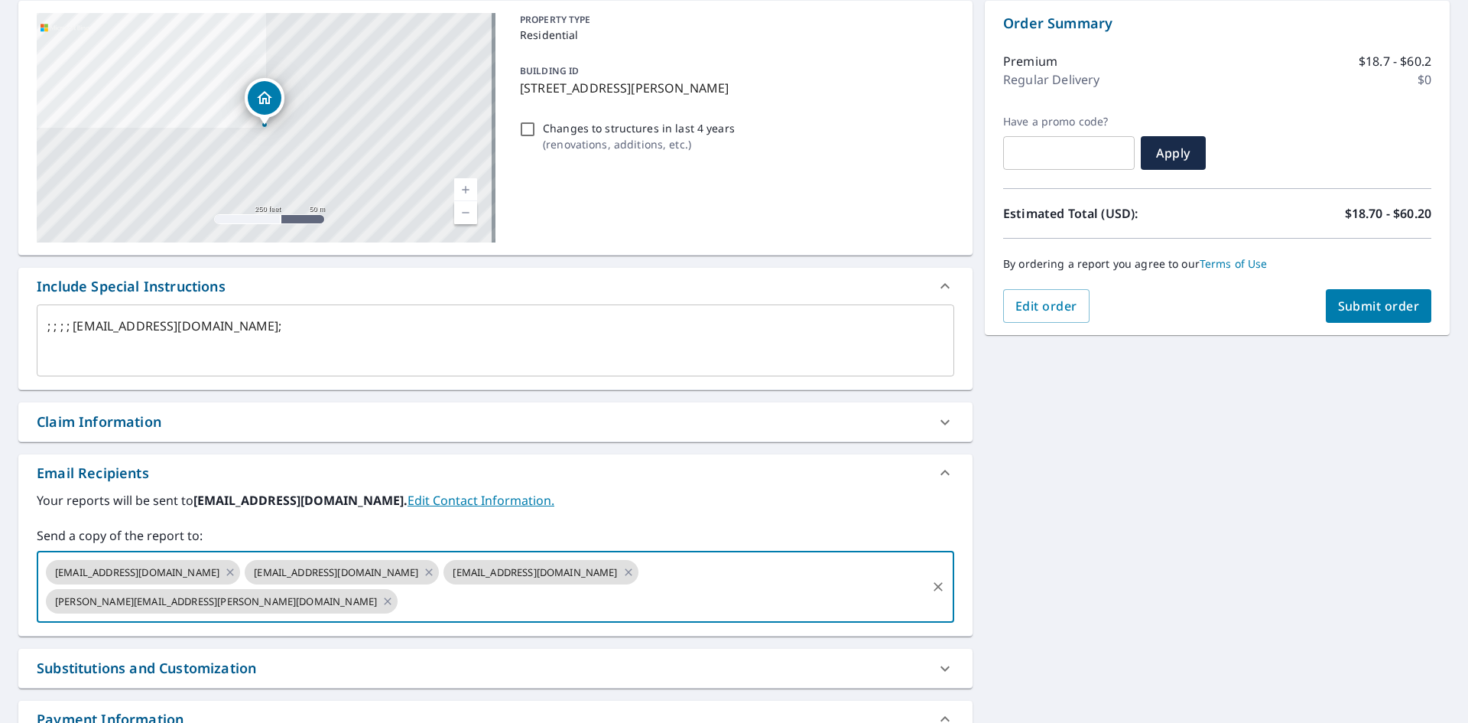
type textarea "x"
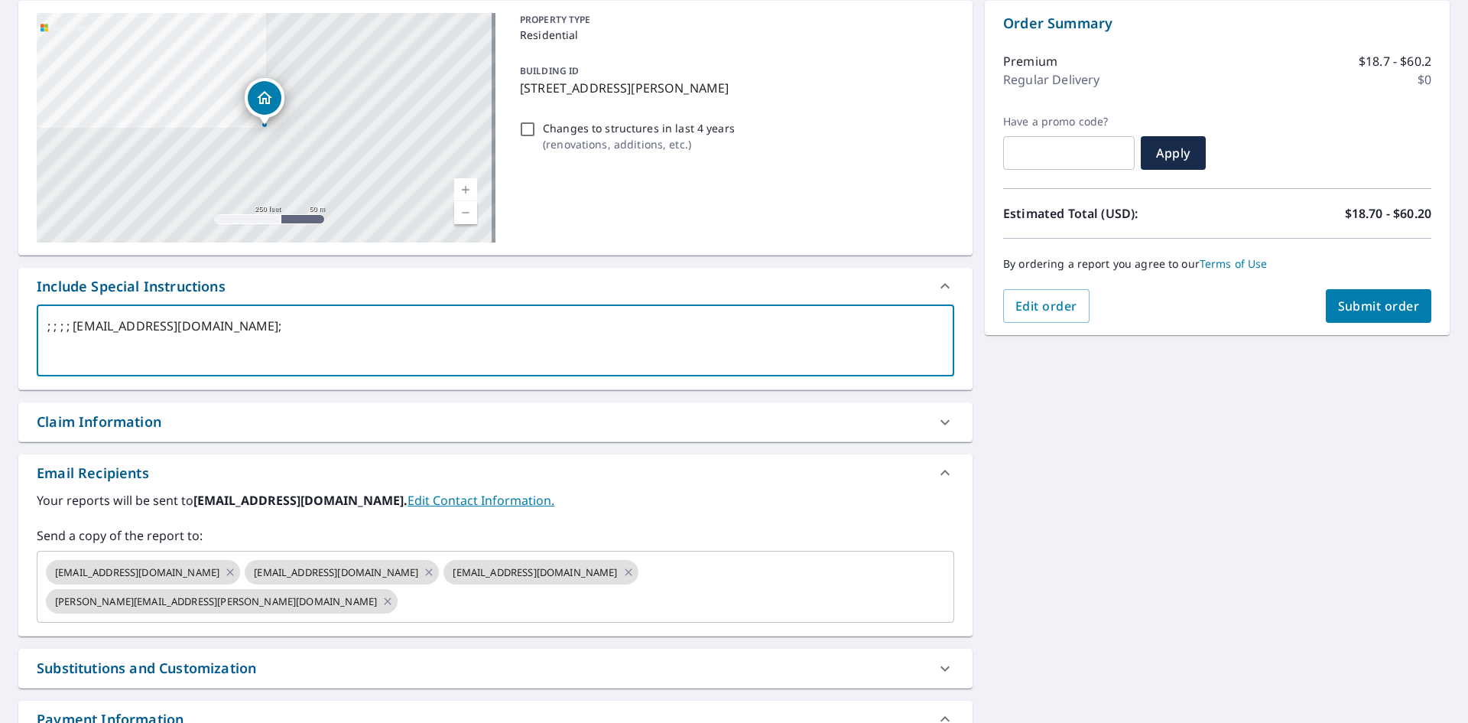
drag, startPoint x: 297, startPoint y: 325, endPoint x: 76, endPoint y: 341, distance: 221.6
click at [76, 341] on textarea "; ; ; ; [EMAIL_ADDRESS][DOMAIN_NAME];" at bounding box center [495, 341] width 896 height 44
type textarea "; ; ; ; ;"
type textarea "x"
type input "[EMAIL_ADDRESS][DOMAIN_NAME]"
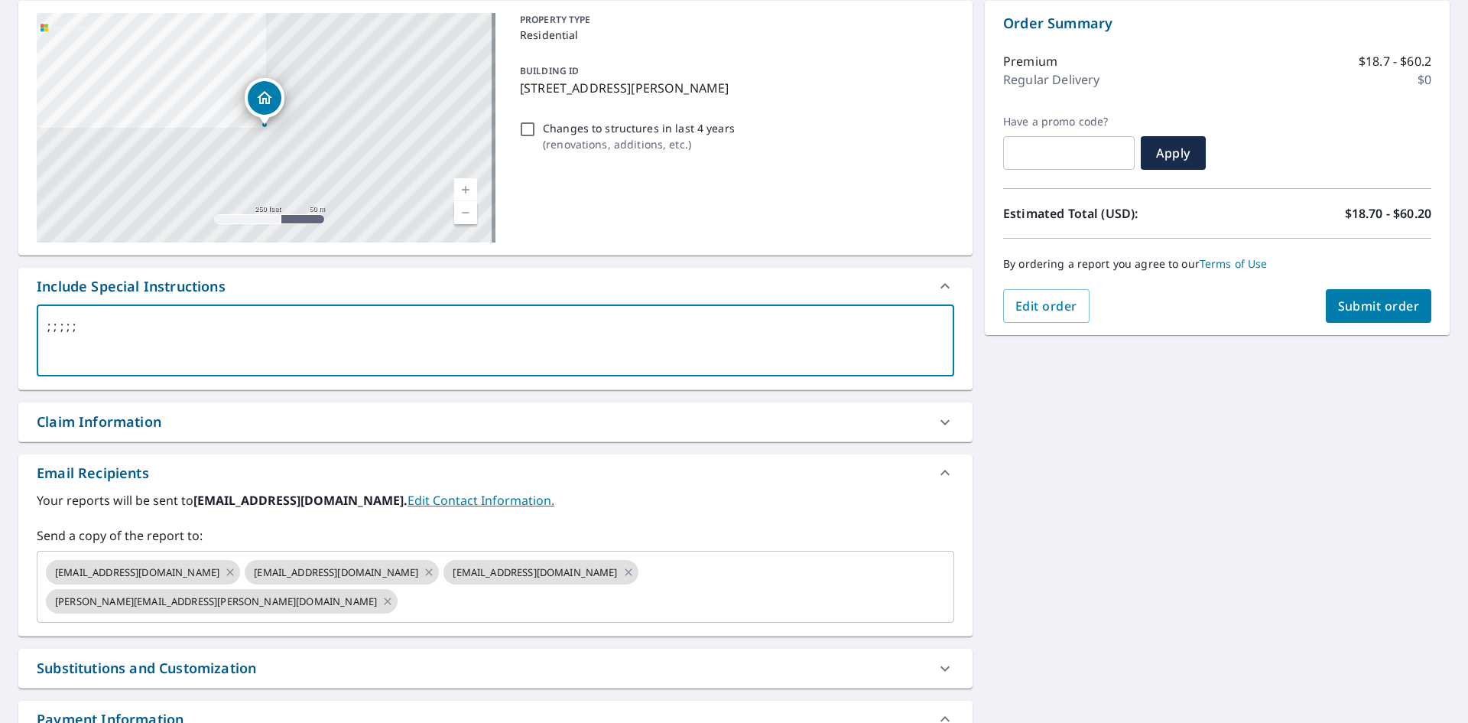
checkbox input "true"
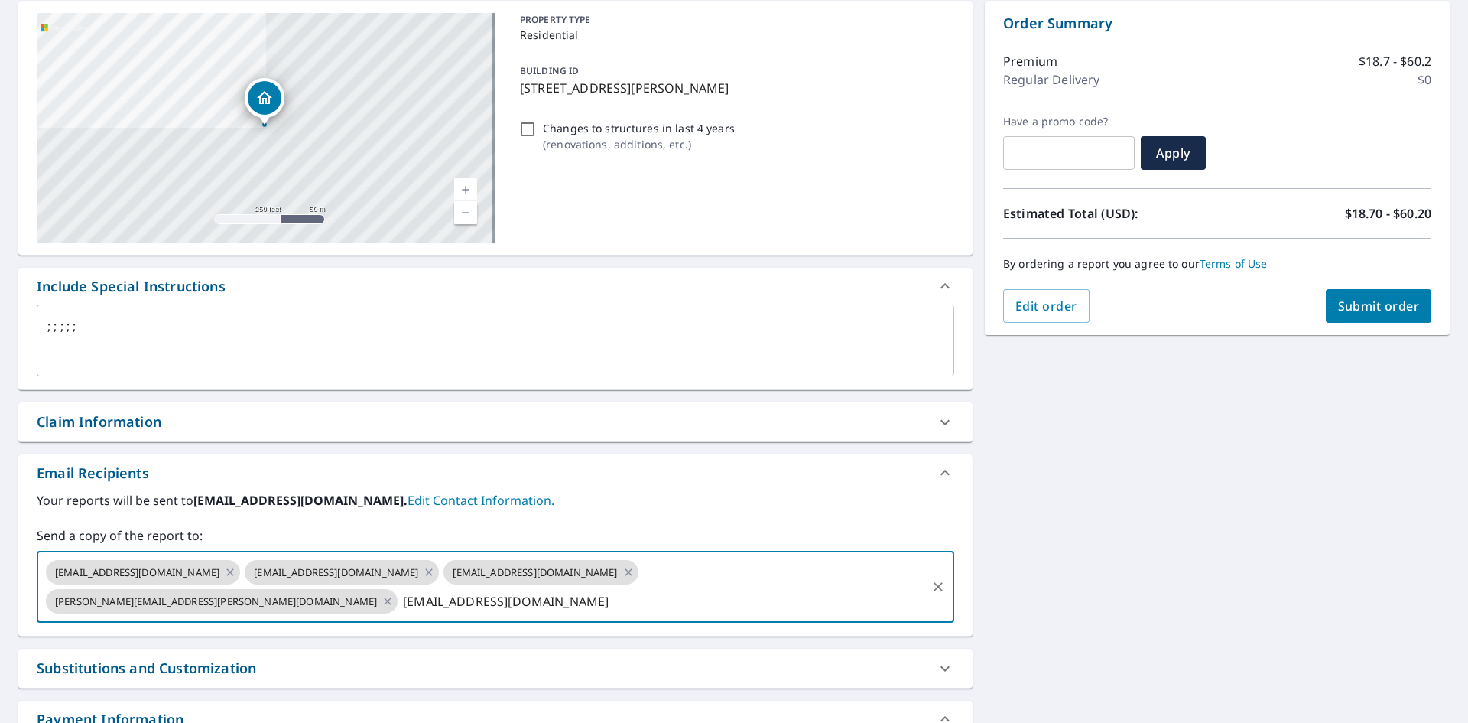
type textarea "x"
checkbox input "true"
type input "[PERSON_NAME][EMAIL_ADDRESS][PERSON_NAME][DOMAIN_NAME]"
type textarea "x"
checkbox input "true"
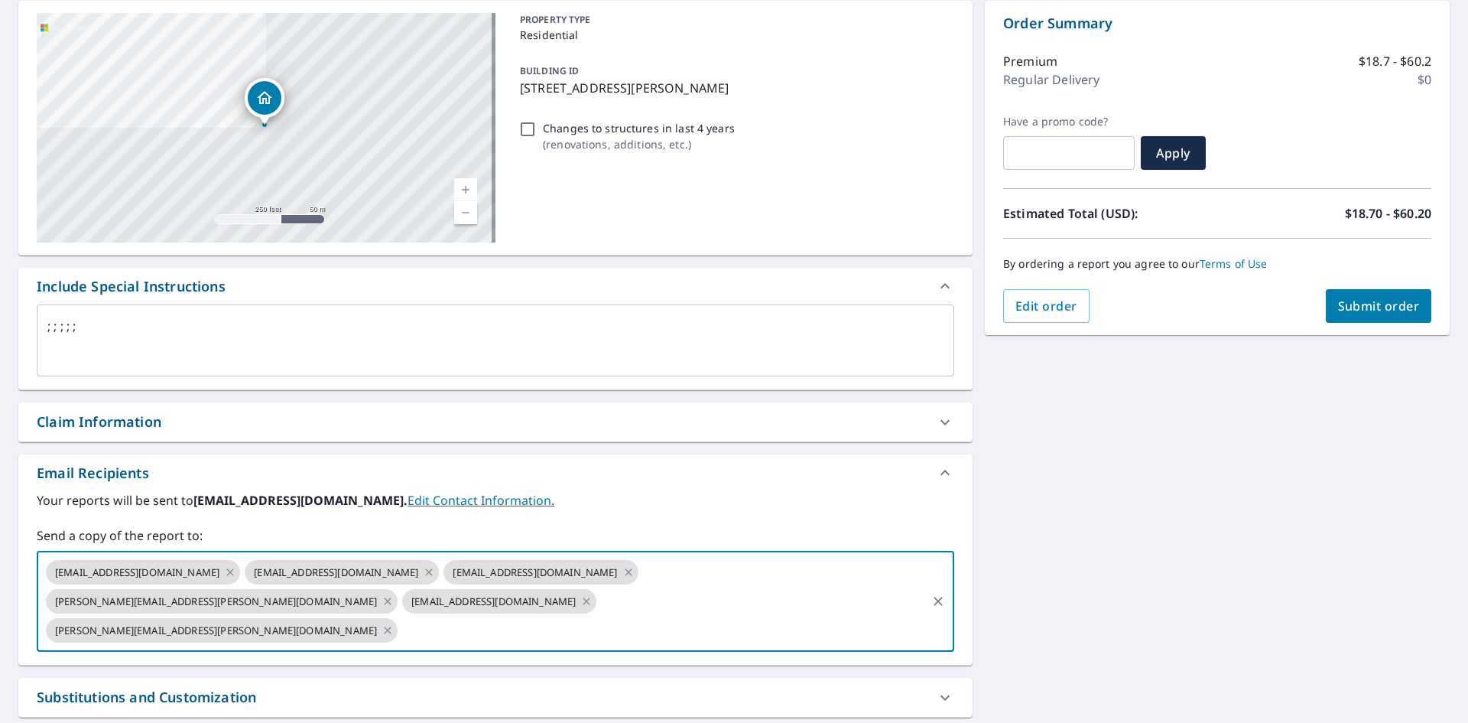
type textarea "x"
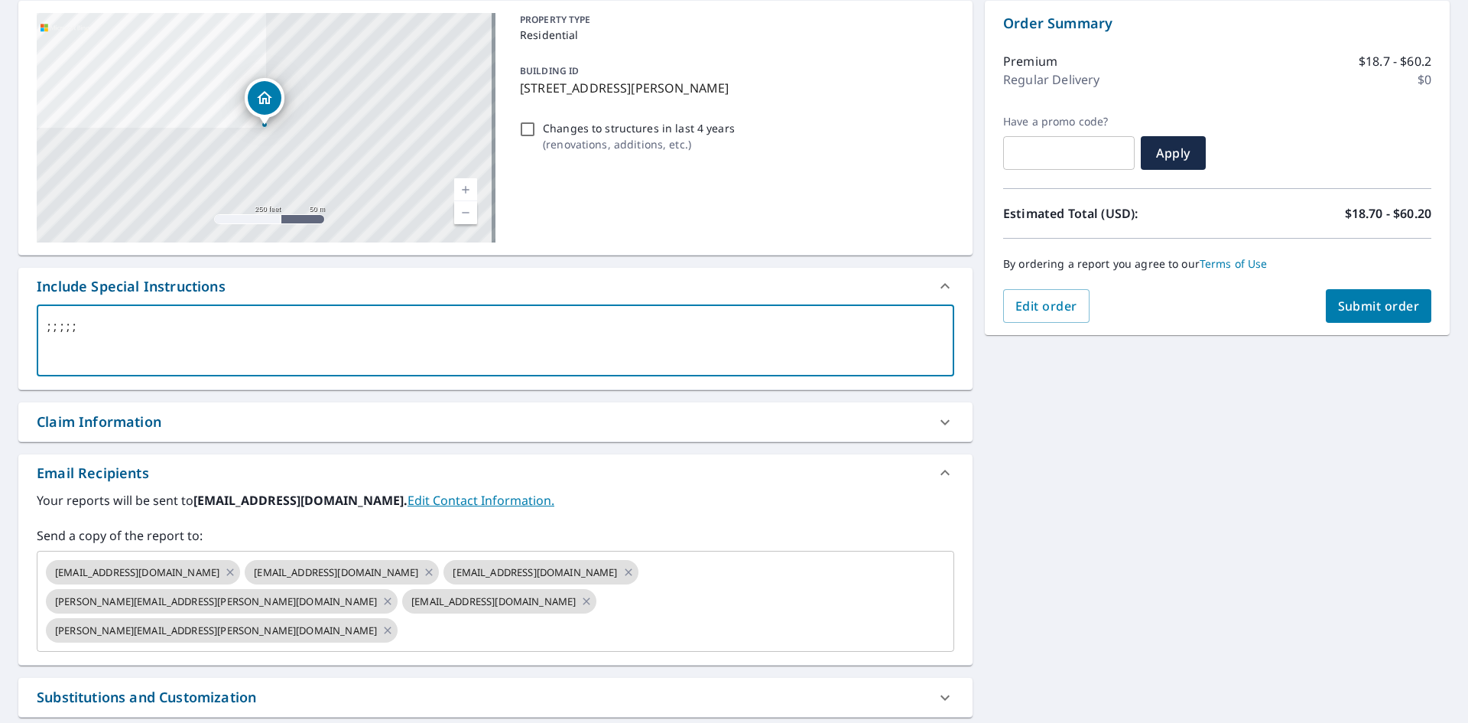
drag, startPoint x: 102, startPoint y: 332, endPoint x: 16, endPoint y: 331, distance: 86.4
click at [16, 331] on div "[STREET_ADDRESS][GEOGRAPHIC_DATA] A standard road map Aerial A detailed look fr…" at bounding box center [734, 414] width 1468 height 851
checkbox input "true"
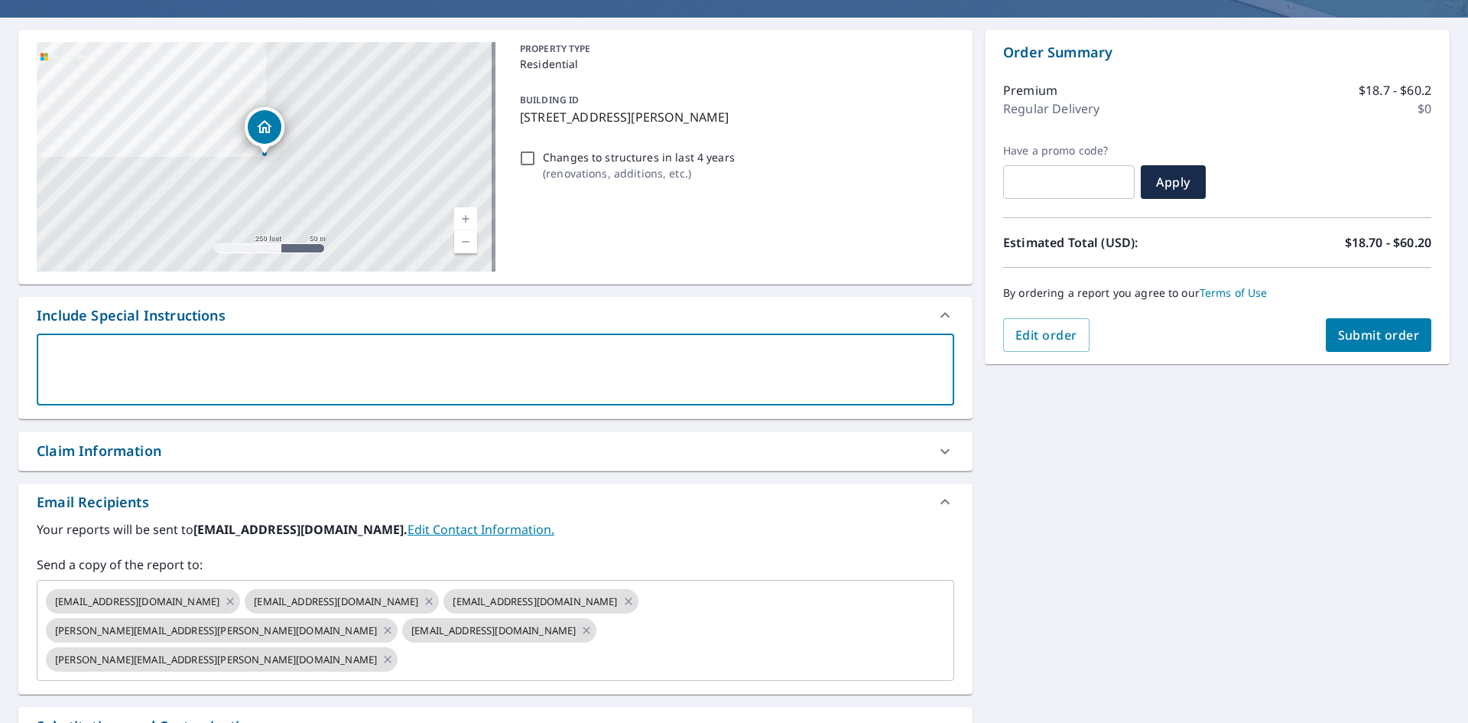
scroll to position [280, 0]
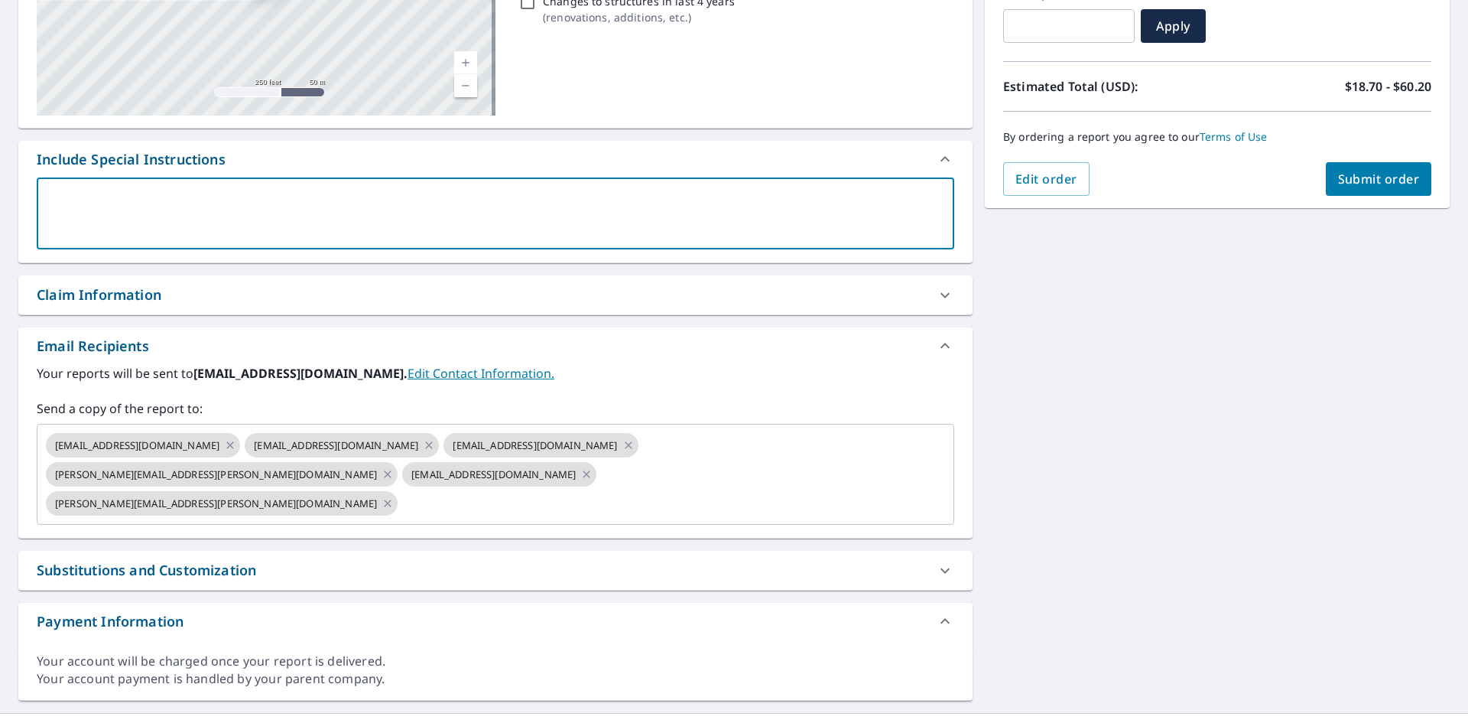
click at [1377, 181] on span "Submit order" at bounding box center [1379, 179] width 82 height 17
checkbox input "true"
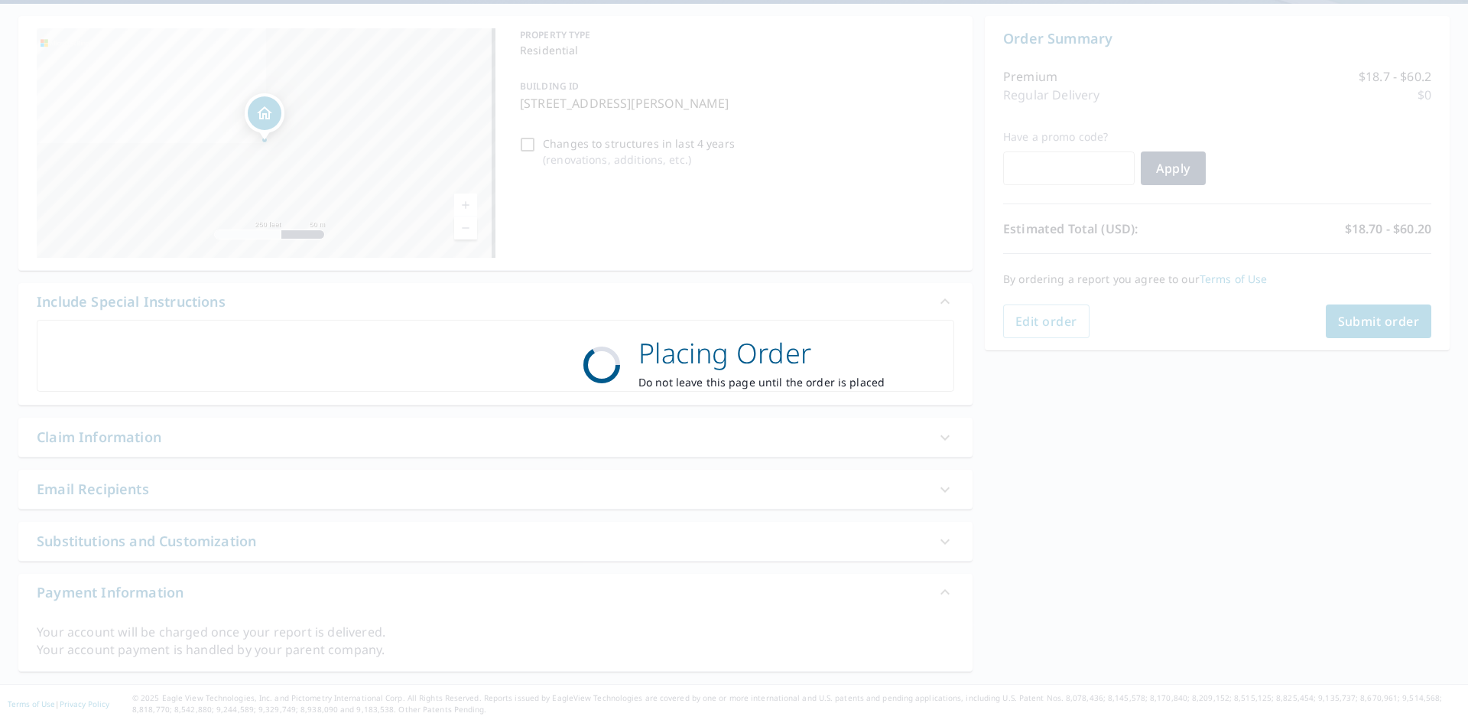
scroll to position [138, 0]
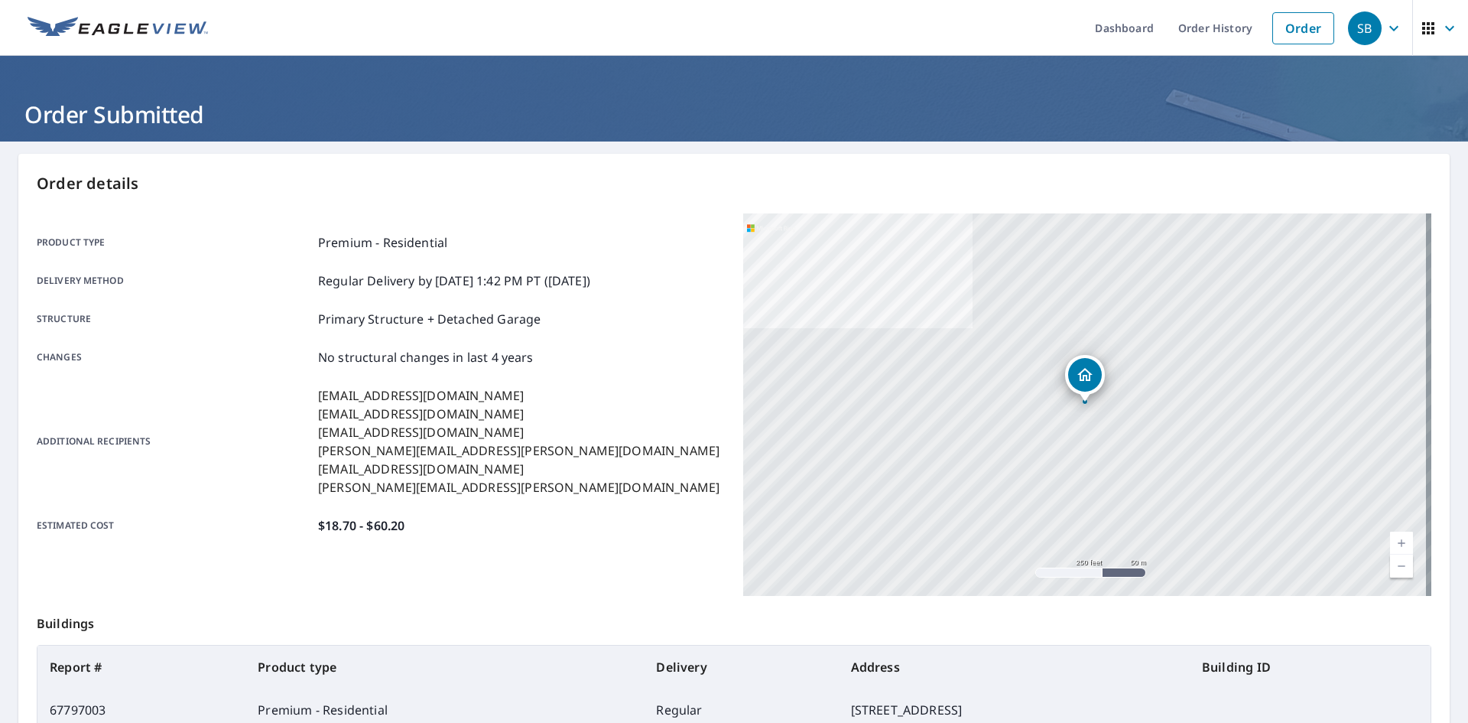
click at [161, 25] on img at bounding box center [118, 28] width 180 height 23
